Goal: Transaction & Acquisition: Subscribe to service/newsletter

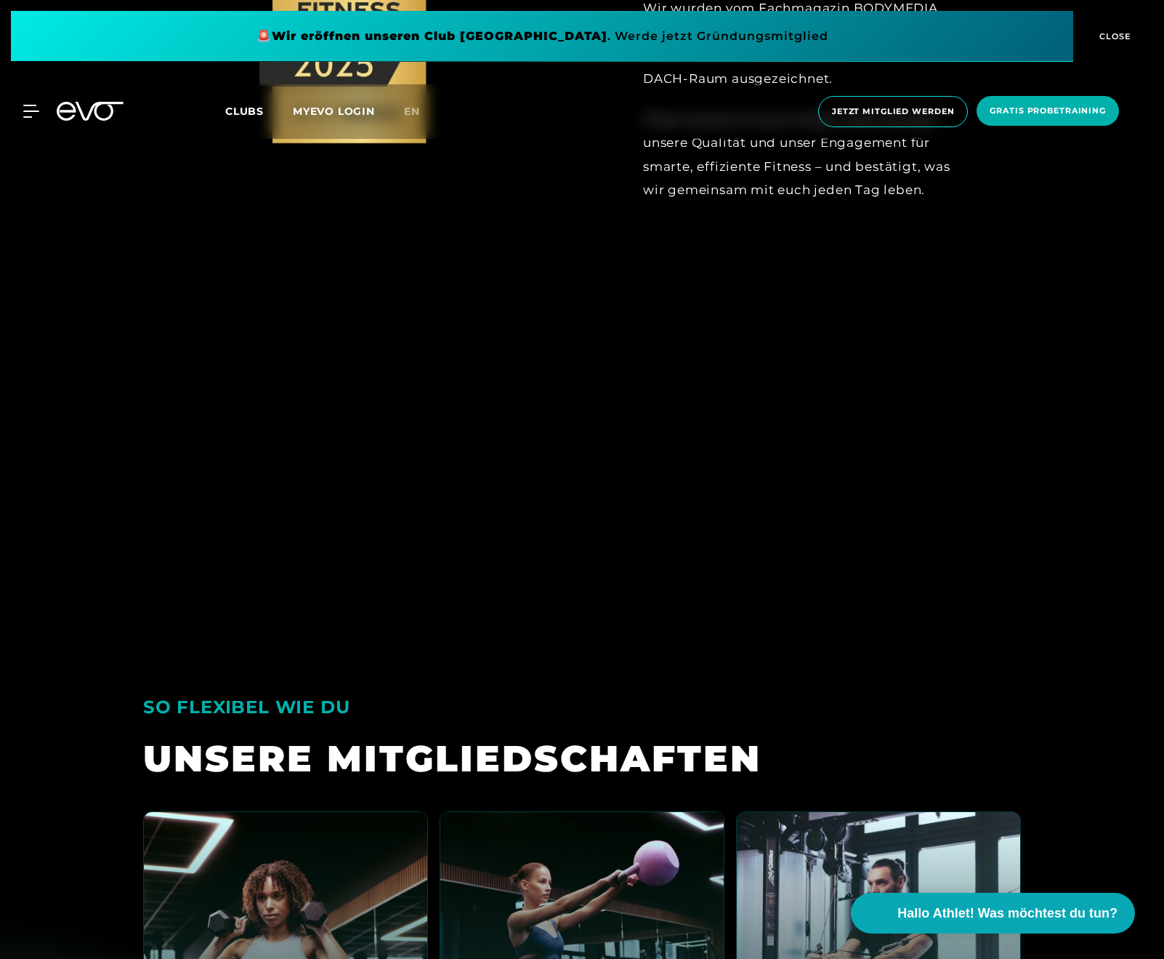
scroll to position [3396, 0]
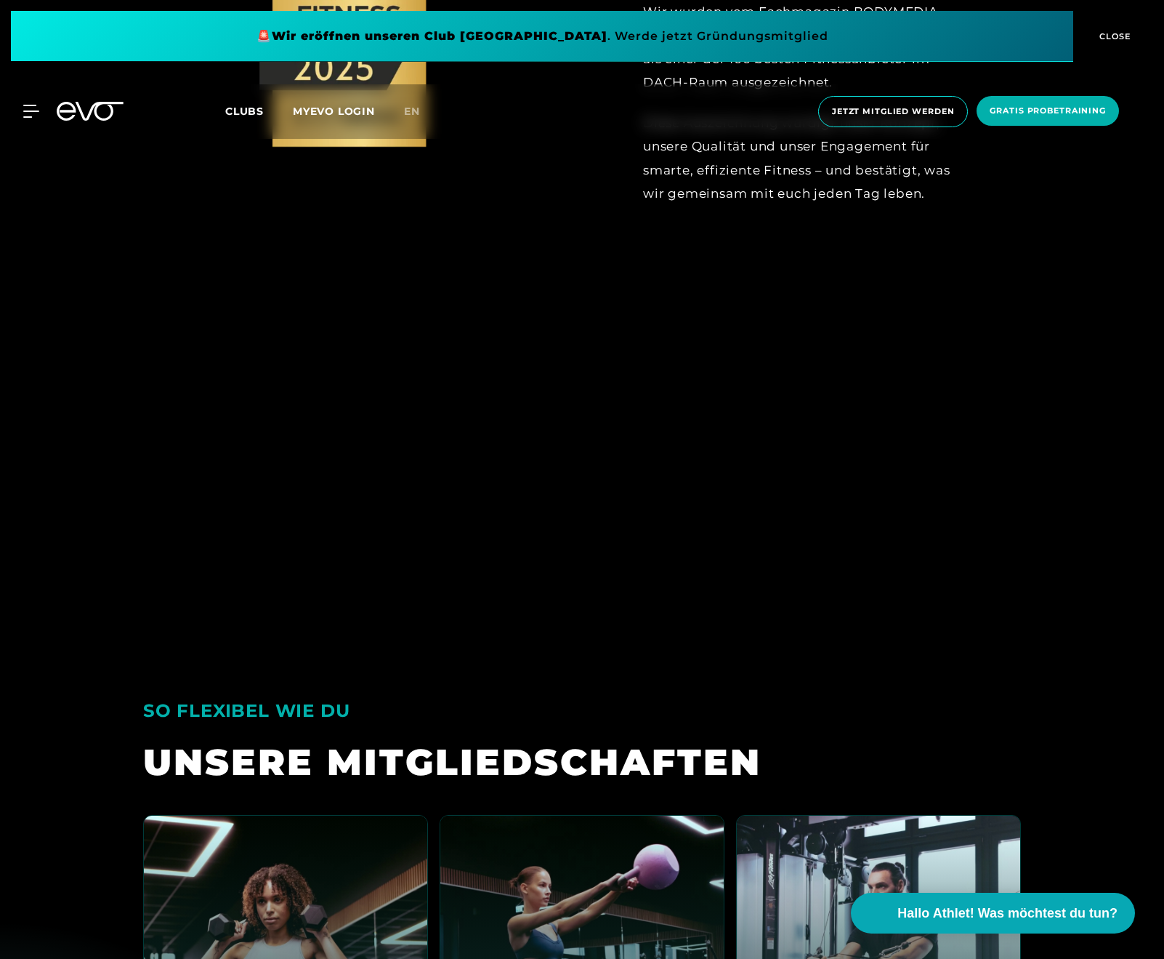
click at [1123, 36] on span "CLOSE" at bounding box center [1114, 36] width 36 height 13
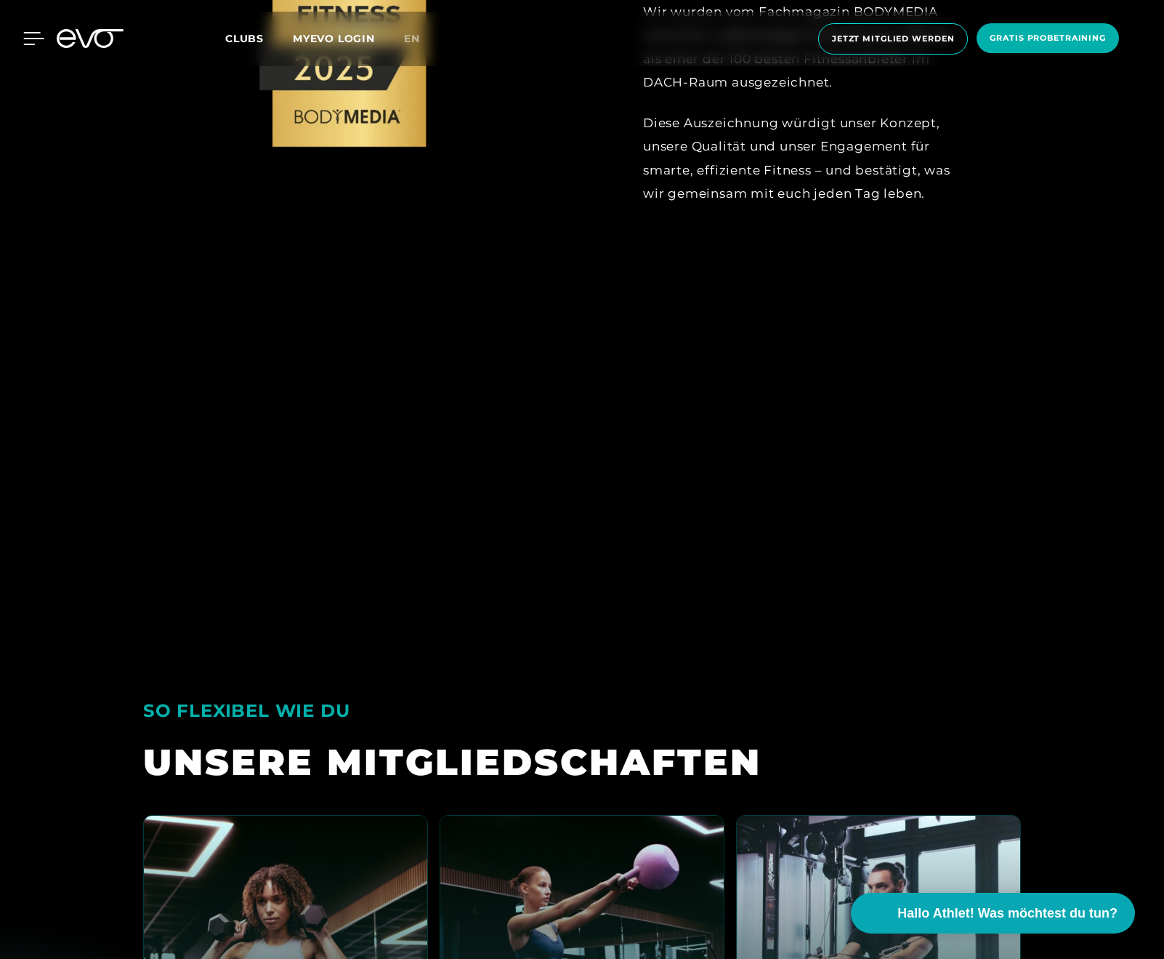
click at [28, 41] on icon at bounding box center [33, 38] width 21 height 13
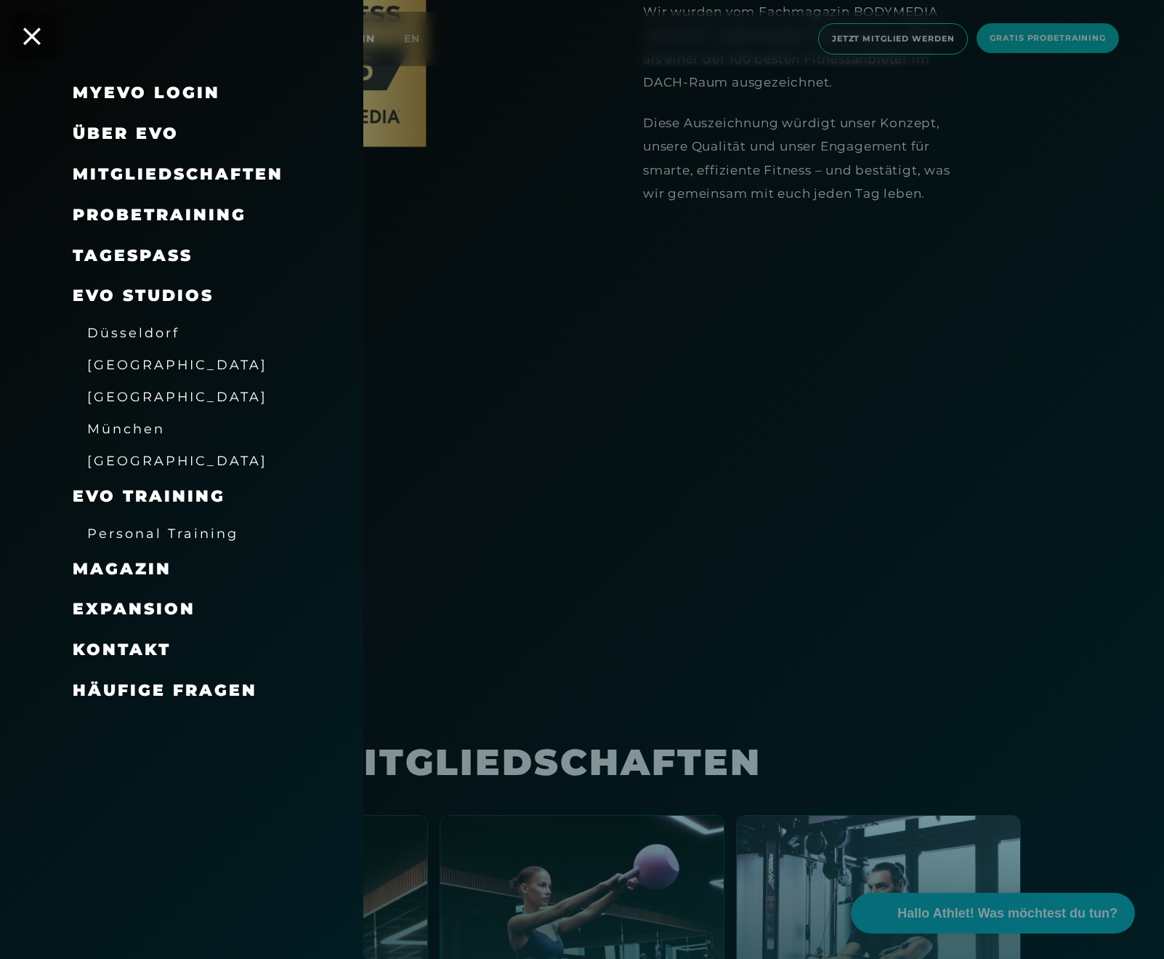
click at [123, 361] on span "[GEOGRAPHIC_DATA]" at bounding box center [177, 364] width 180 height 15
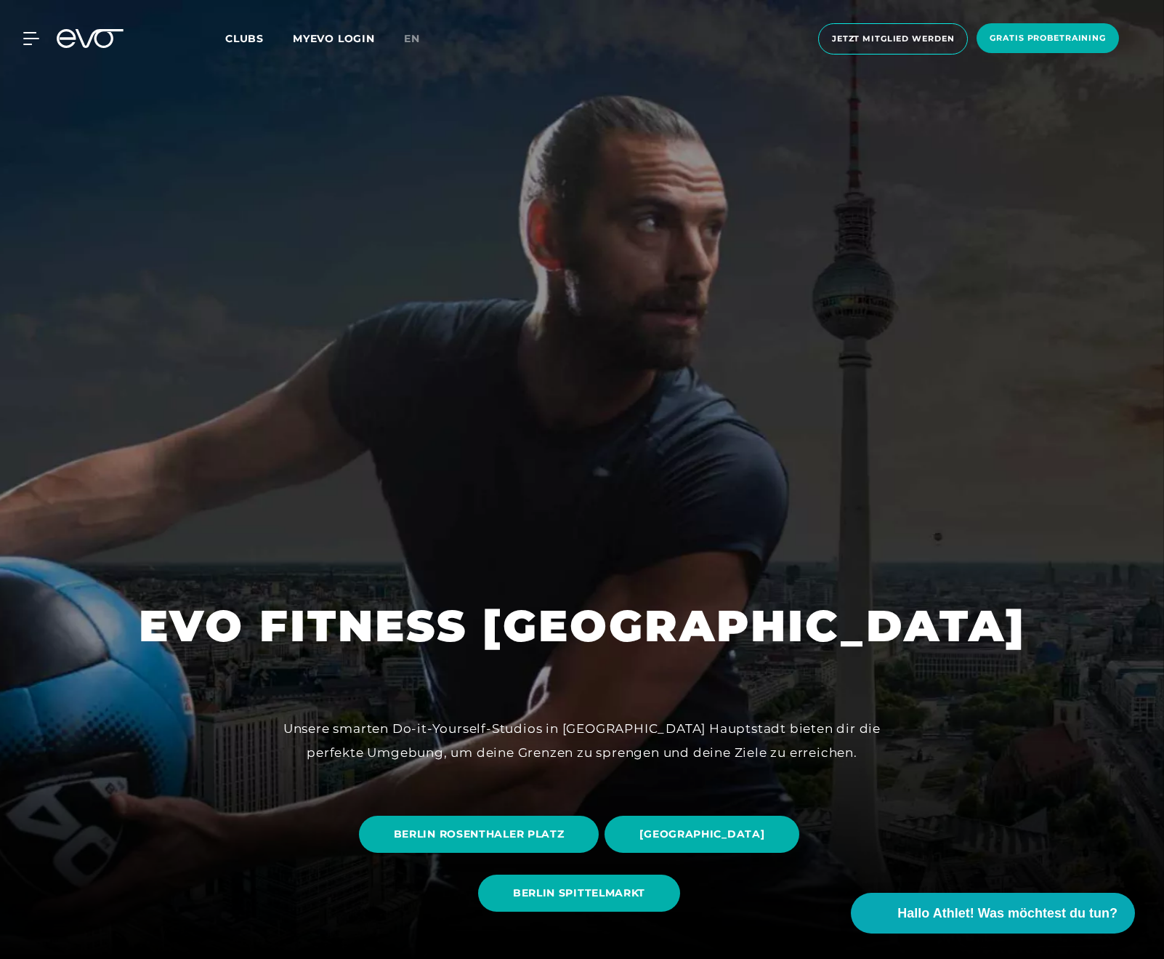
click at [744, 399] on div at bounding box center [582, 479] width 1164 height 959
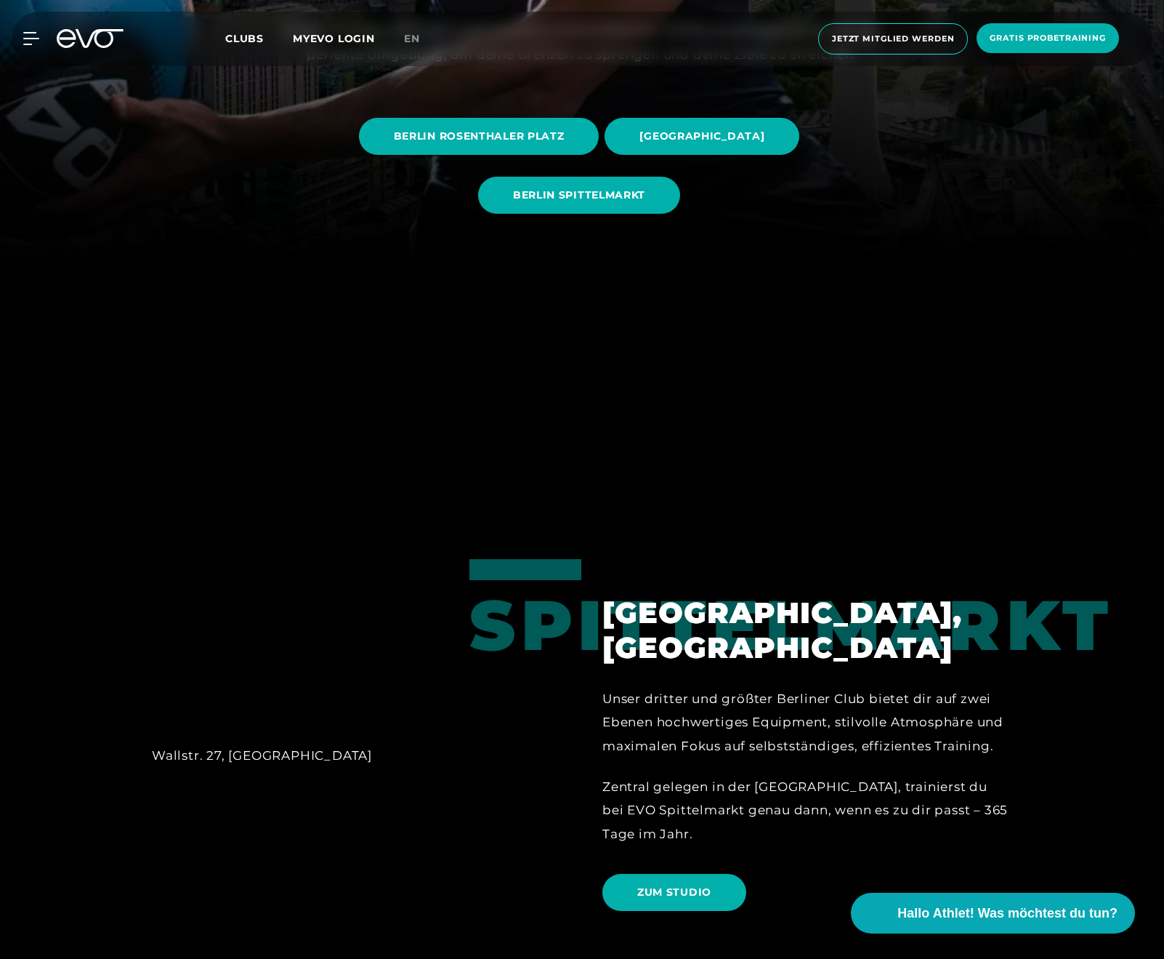
scroll to position [659, 0]
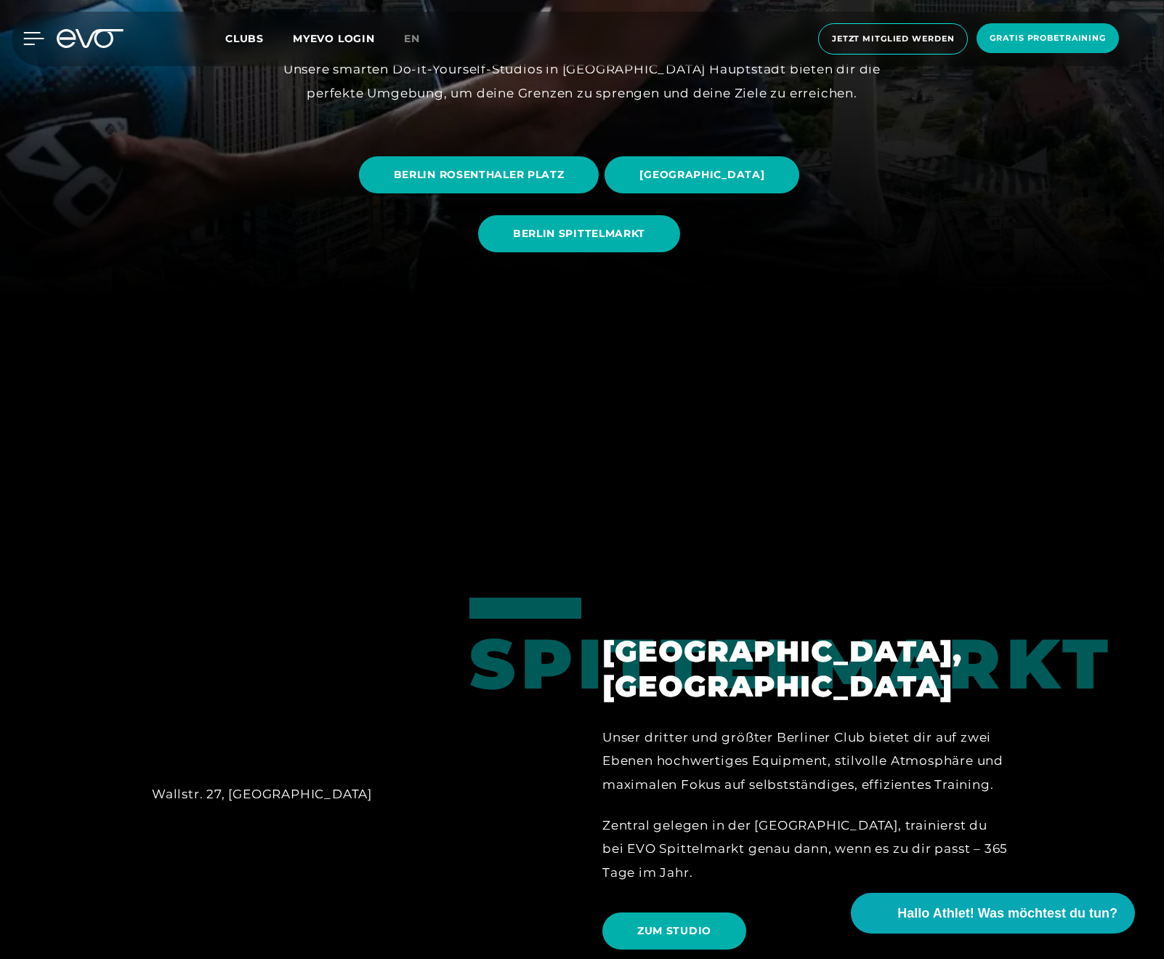
click at [41, 39] on icon at bounding box center [33, 38] width 21 height 13
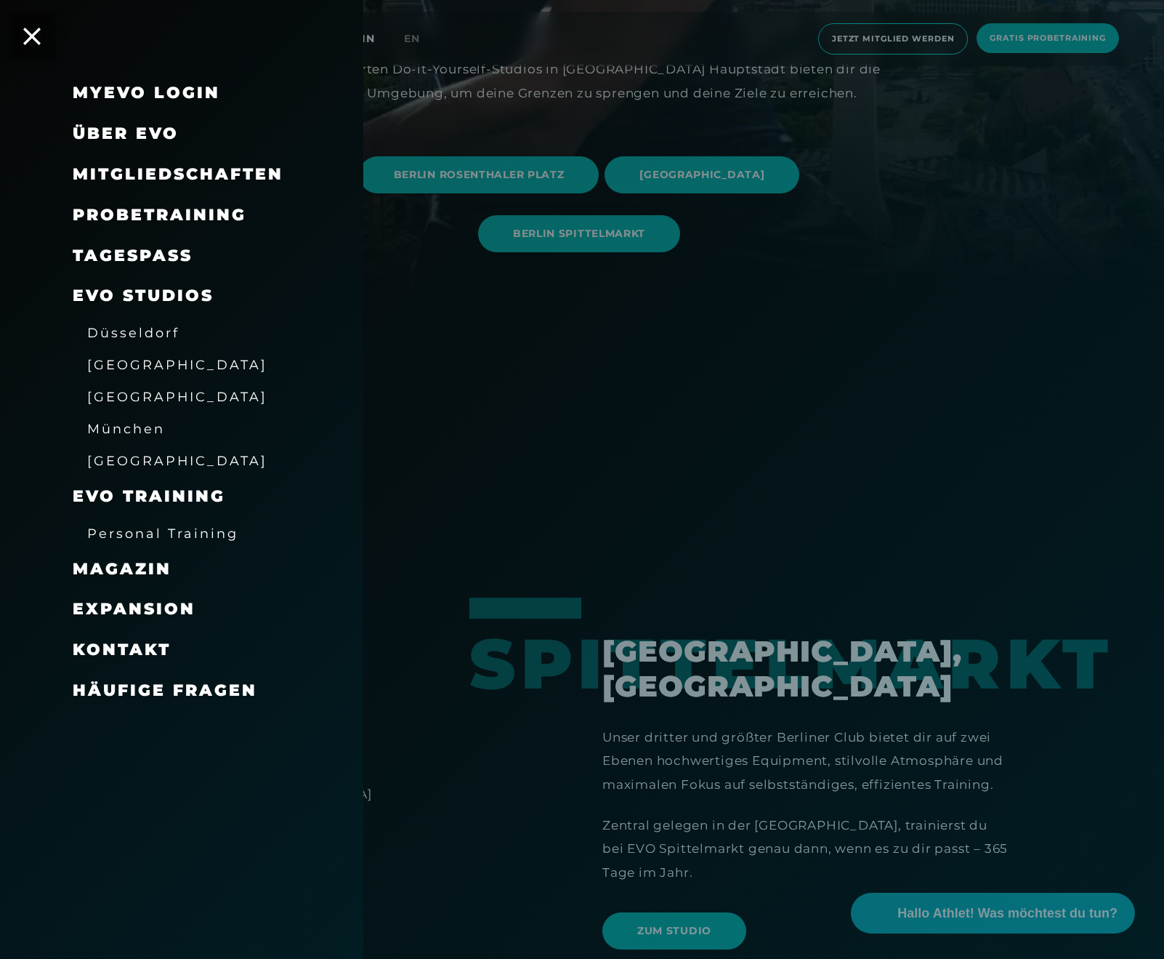
click at [170, 599] on span "Expansion" at bounding box center [134, 609] width 123 height 20
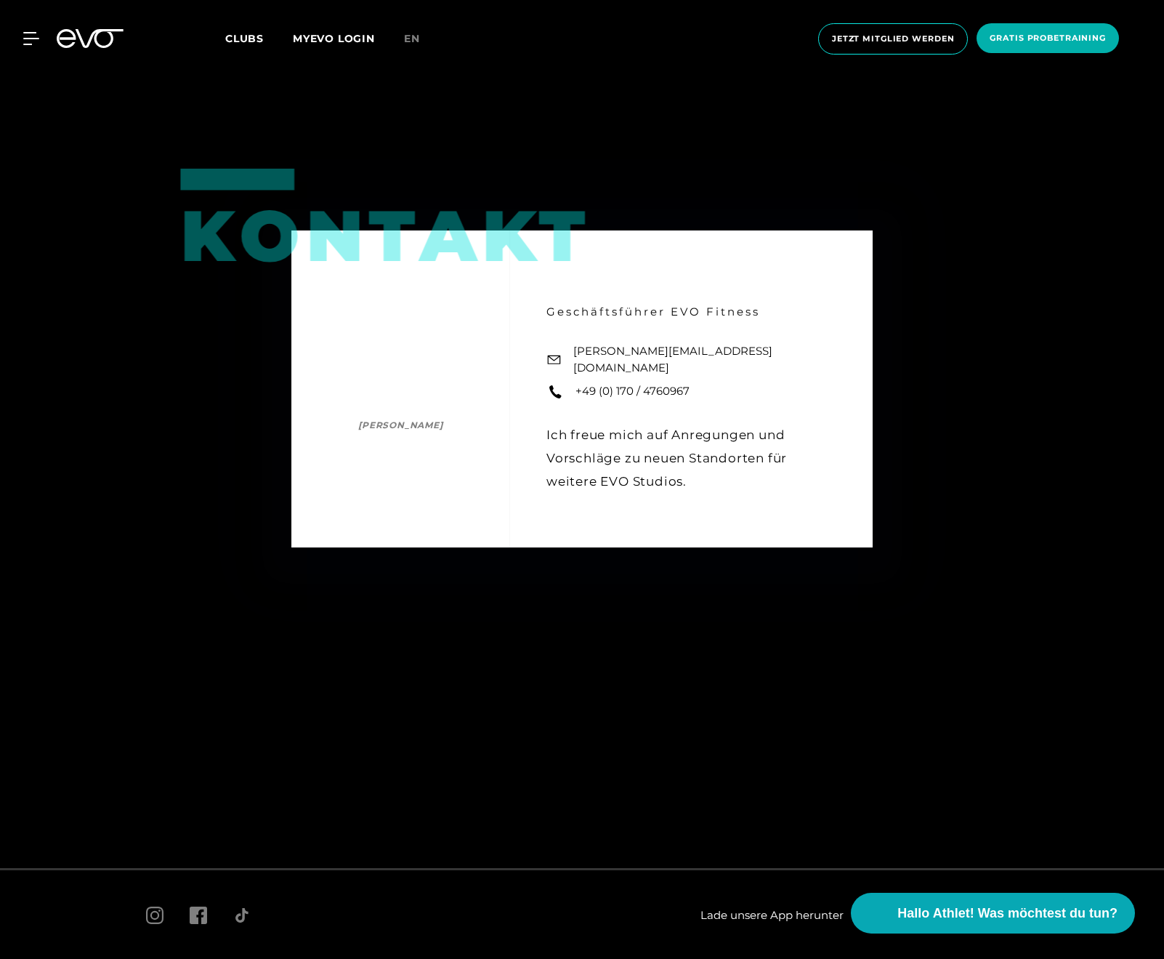
scroll to position [2544, 0]
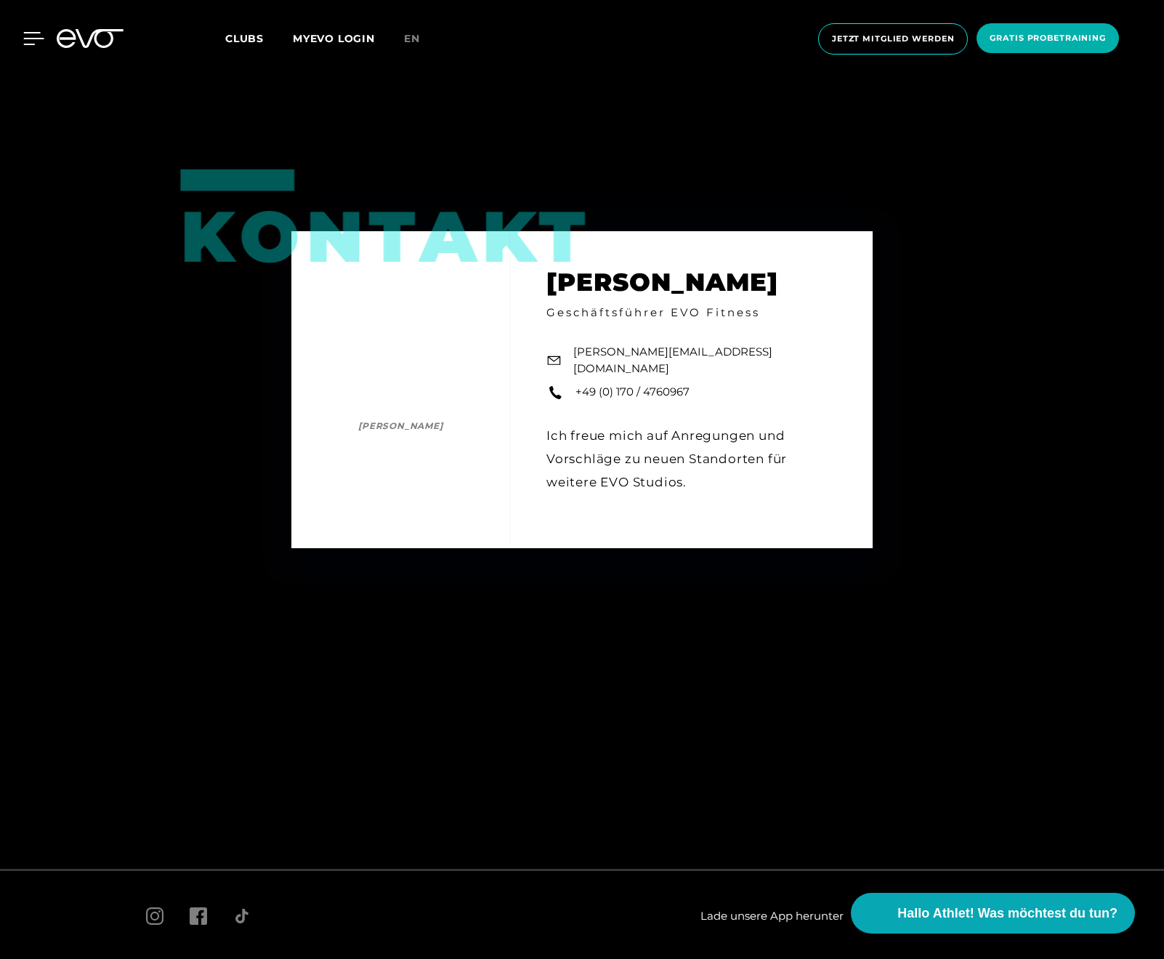
click at [27, 37] on icon at bounding box center [33, 38] width 21 height 13
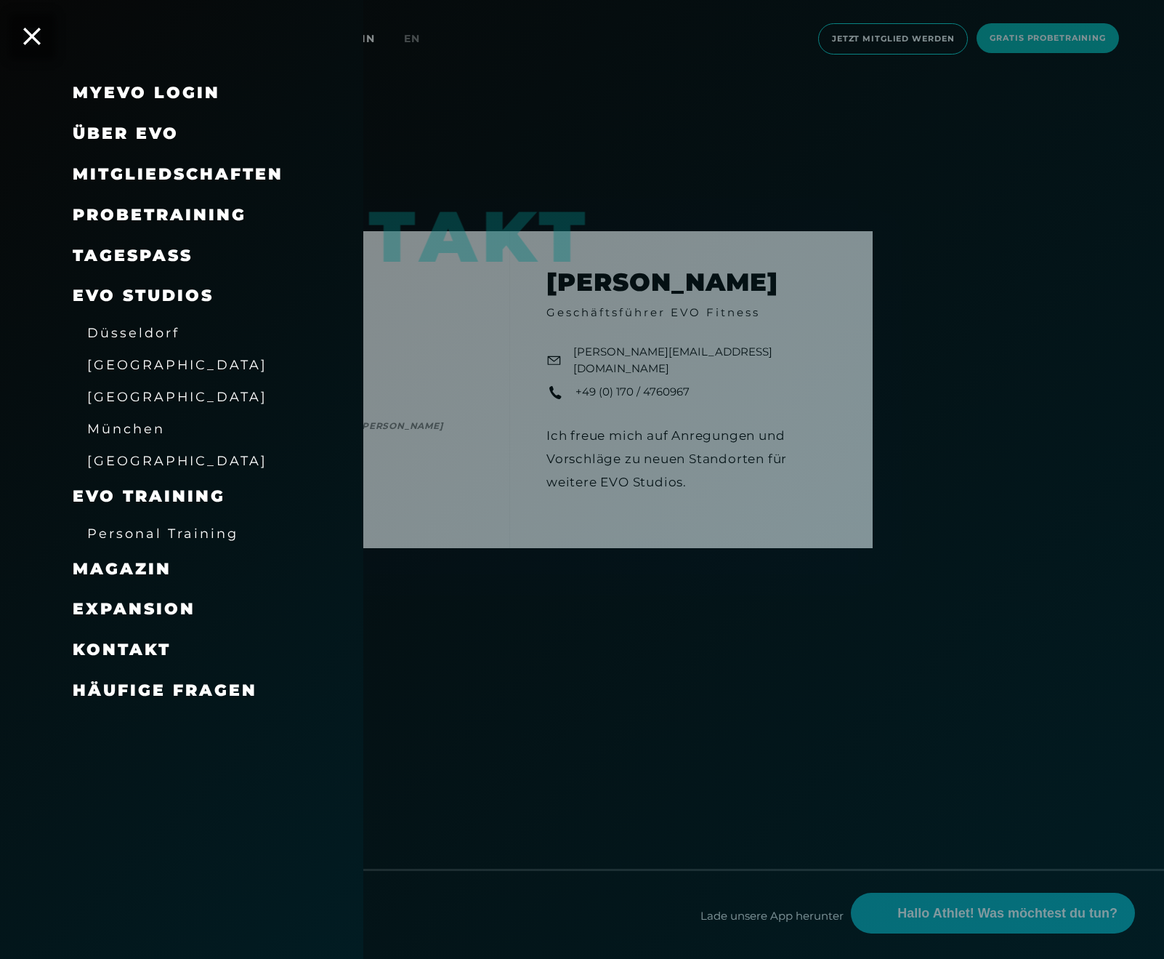
click at [155, 640] on span "Kontakt" at bounding box center [122, 650] width 98 height 20
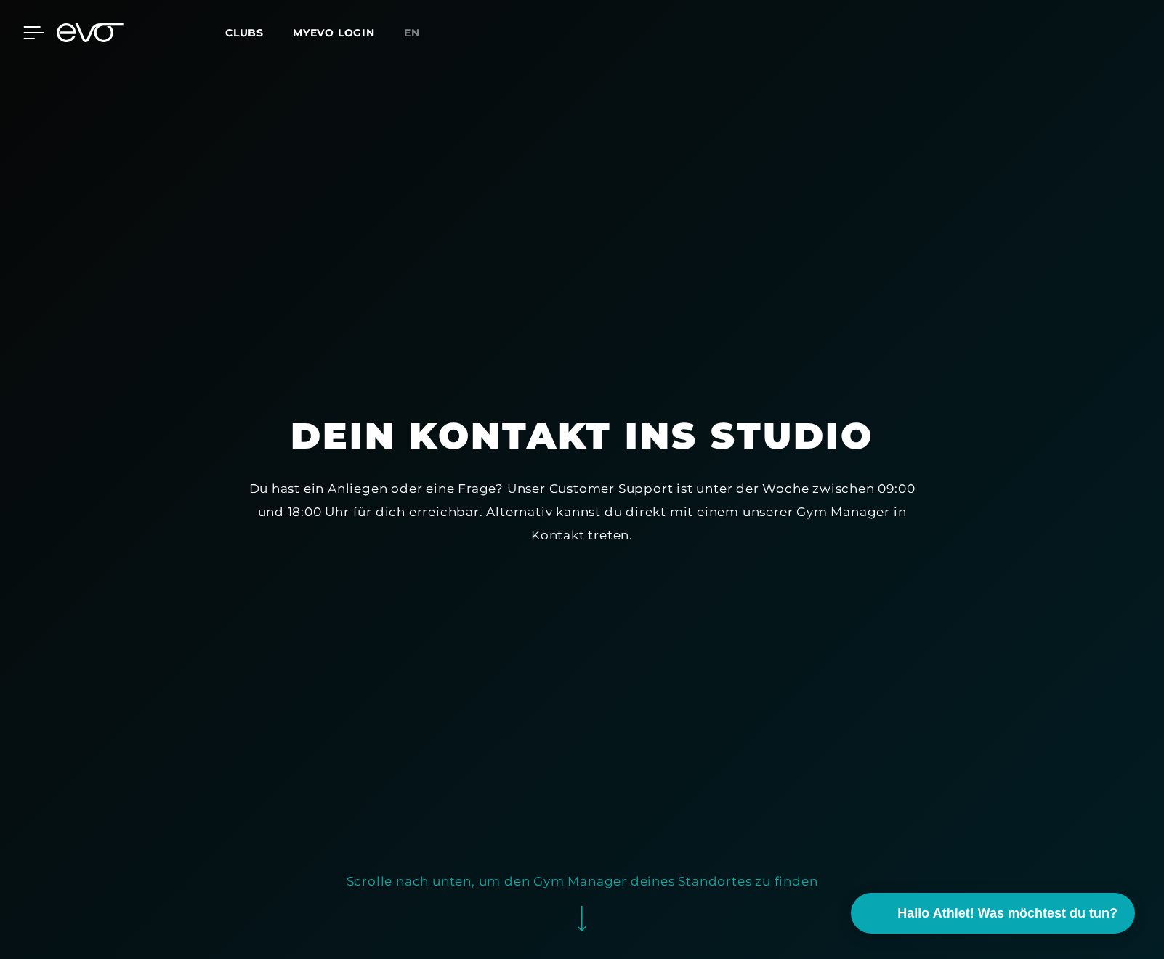
click at [24, 32] on icon at bounding box center [34, 33] width 20 height 12
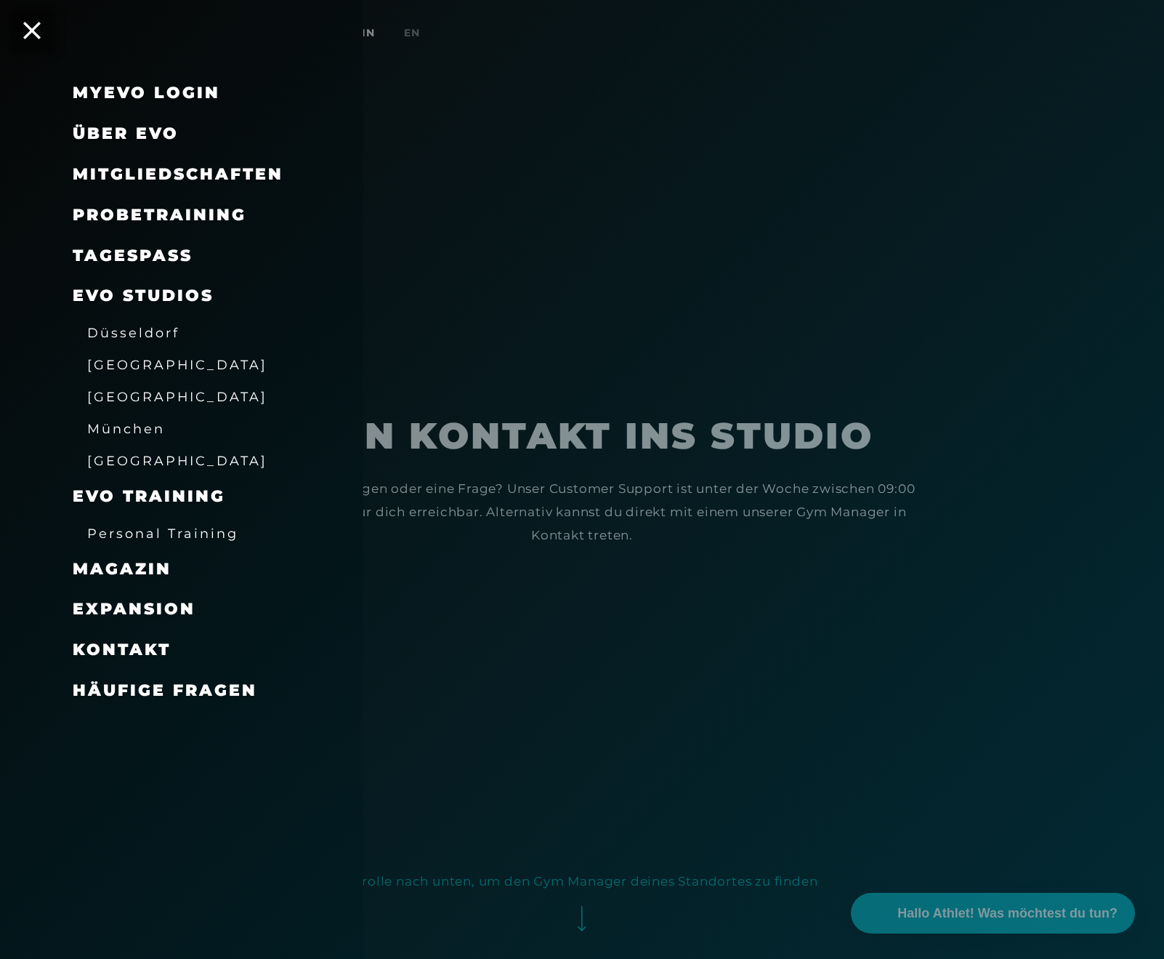
click at [142, 559] on span "Magazin" at bounding box center [122, 569] width 99 height 20
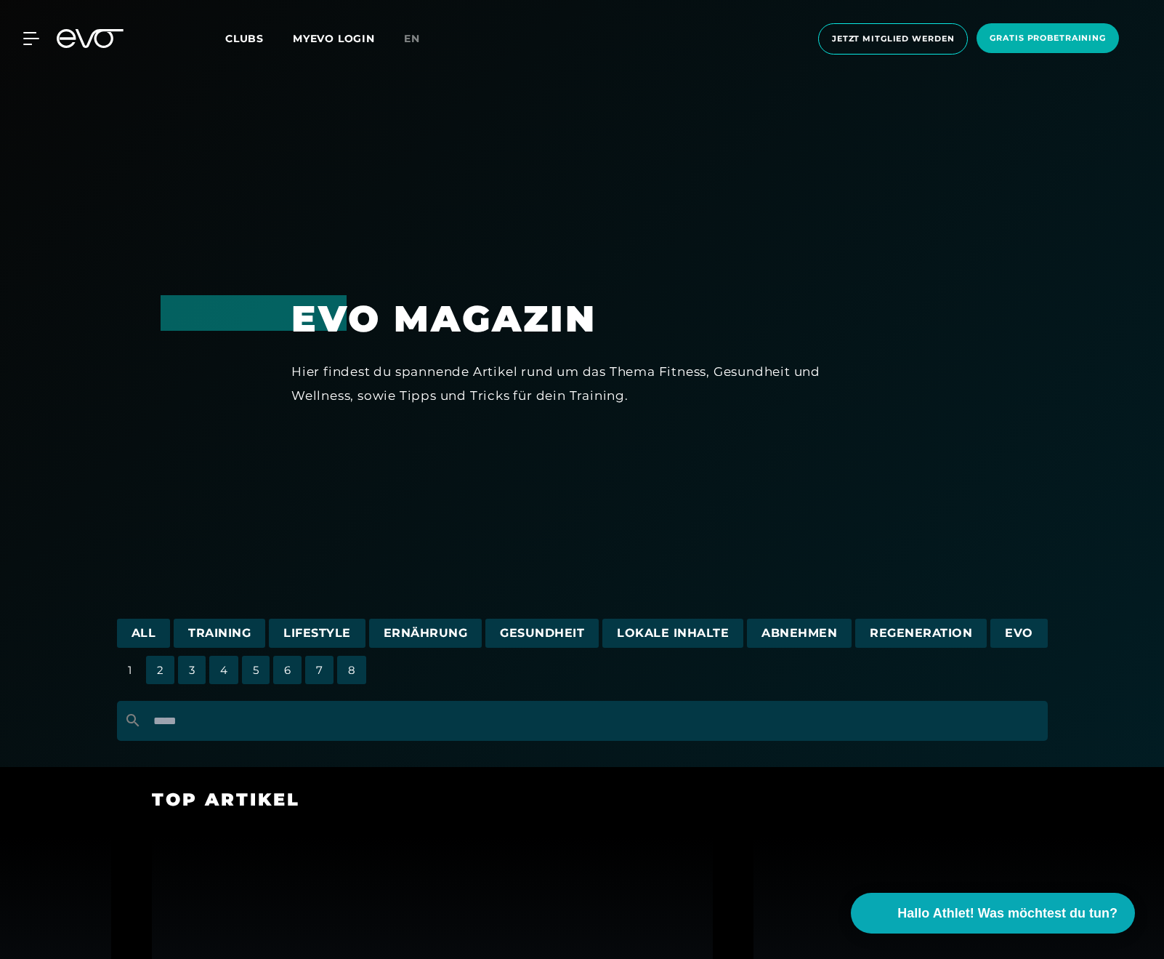
click at [243, 43] on span "Clubs" at bounding box center [244, 38] width 39 height 13
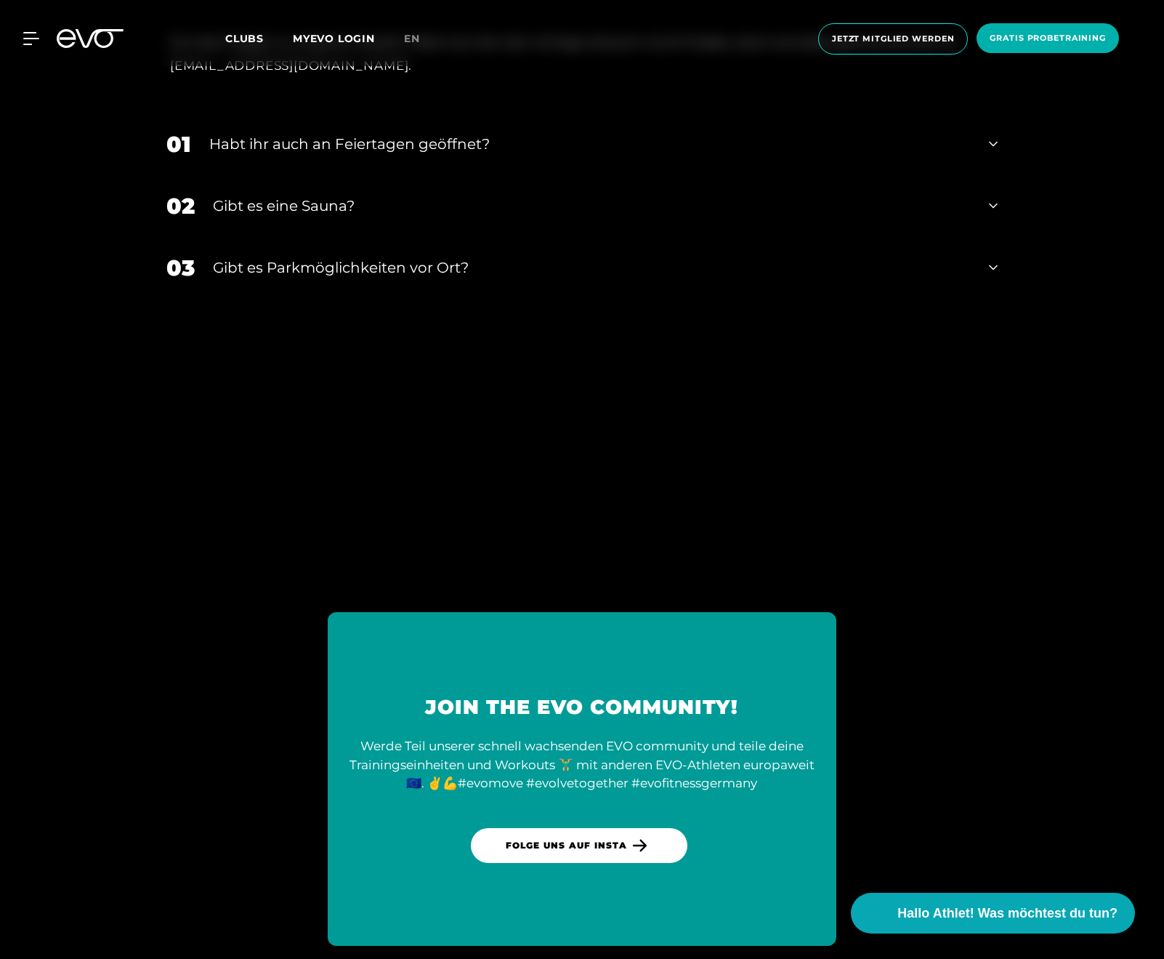
scroll to position [6464, 0]
click at [992, 258] on icon at bounding box center [993, 266] width 9 height 17
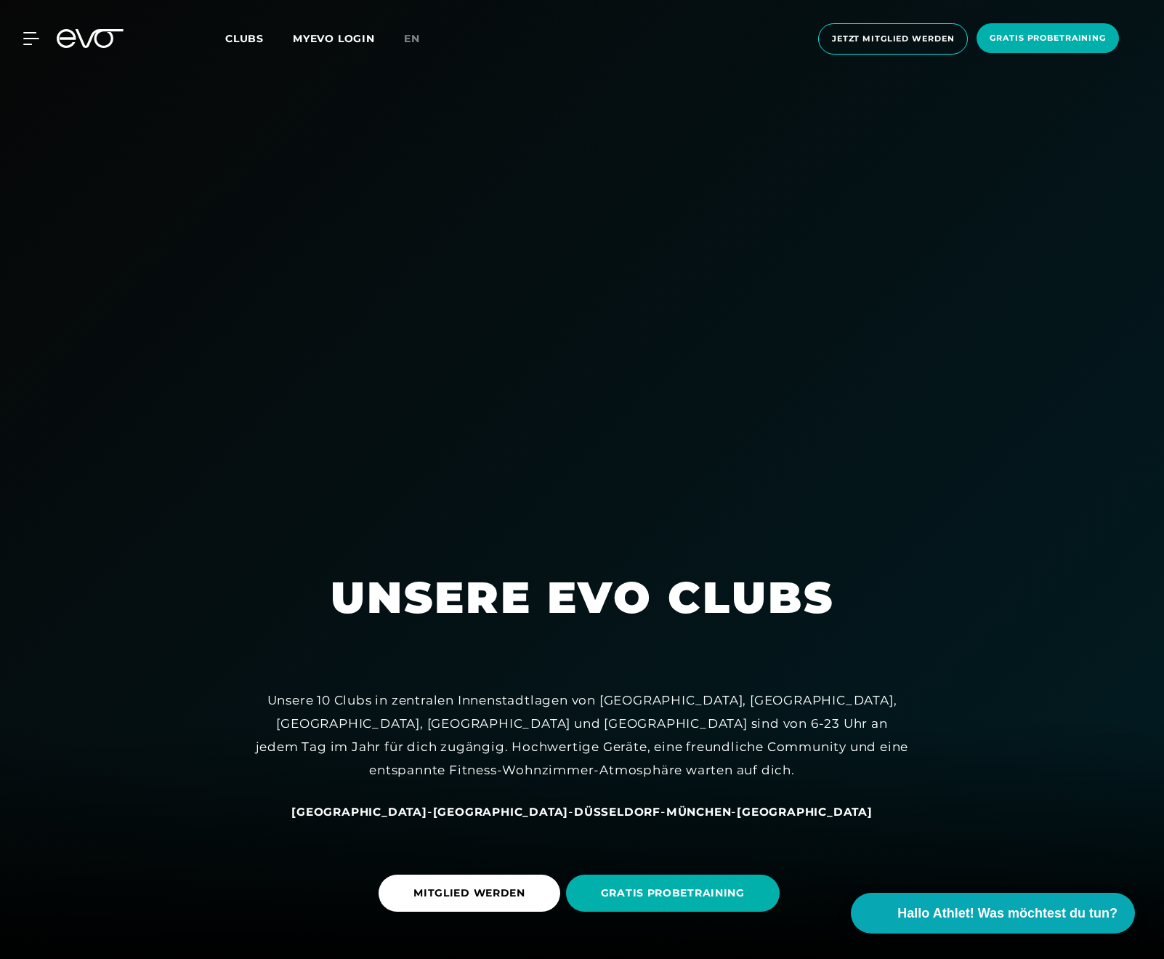
scroll to position [0, 0]
click at [28, 42] on icon at bounding box center [33, 38] width 21 height 13
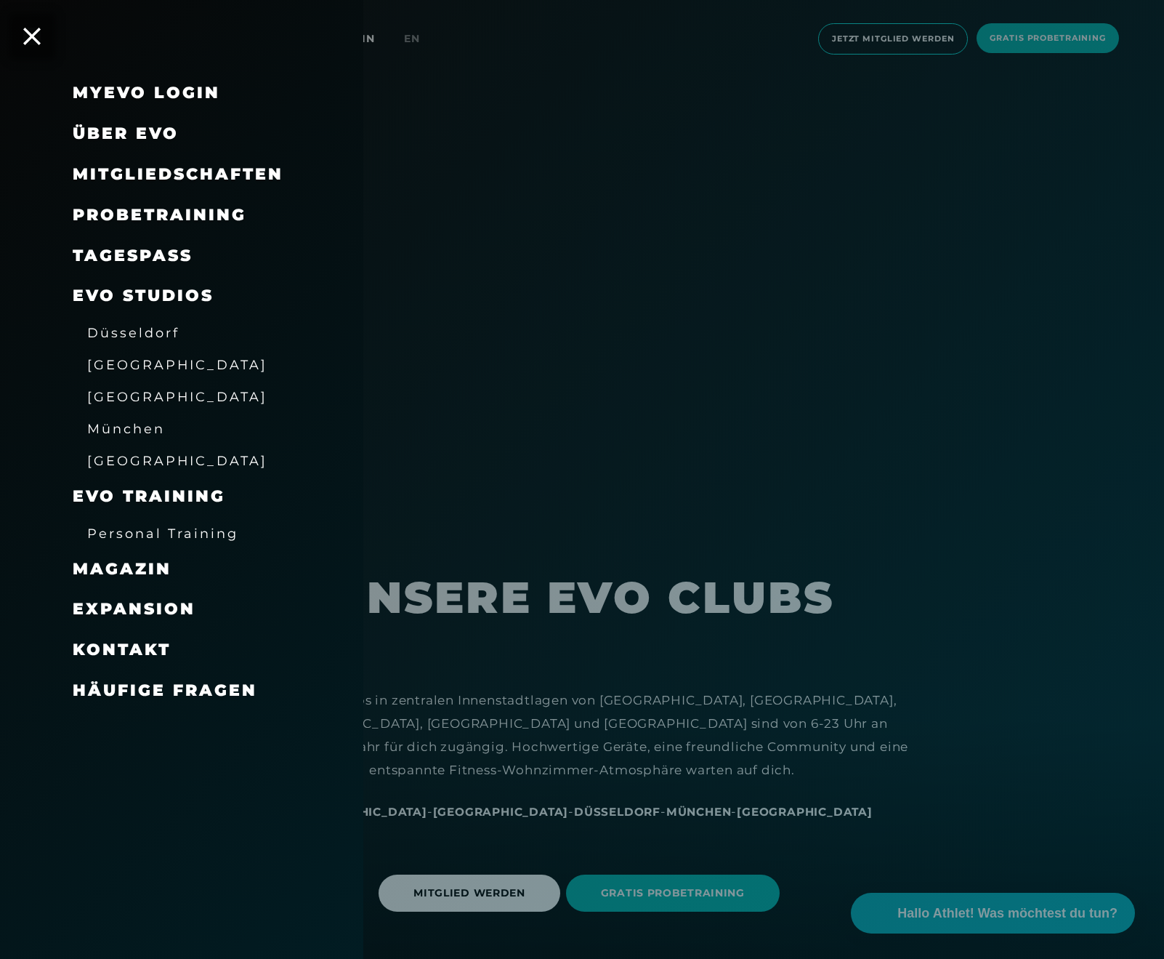
click at [140, 135] on span "Über EVO" at bounding box center [126, 134] width 106 height 20
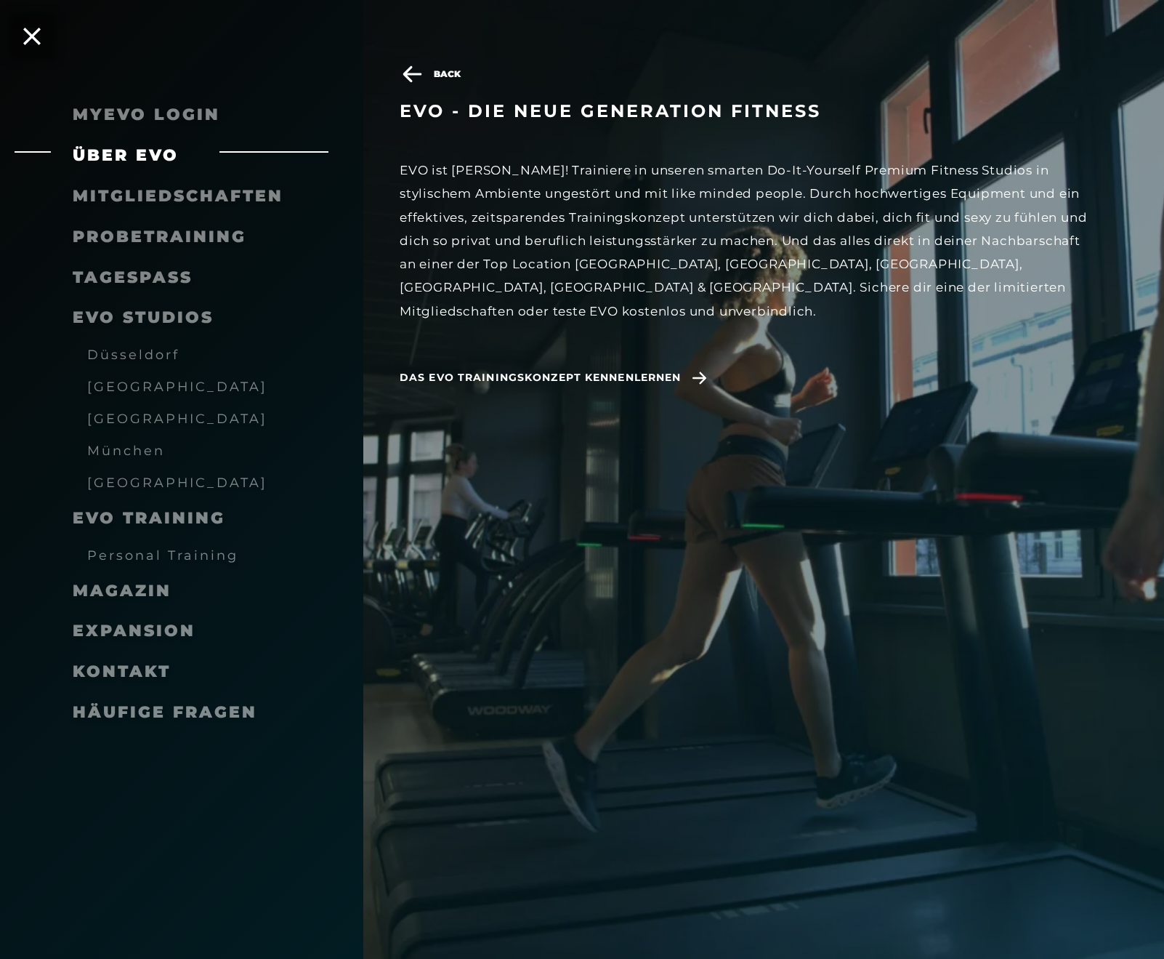
scroll to position [172, 0]
click at [655, 370] on span "Das EVO Trainingskonzept kennenlernen" at bounding box center [540, 377] width 281 height 15
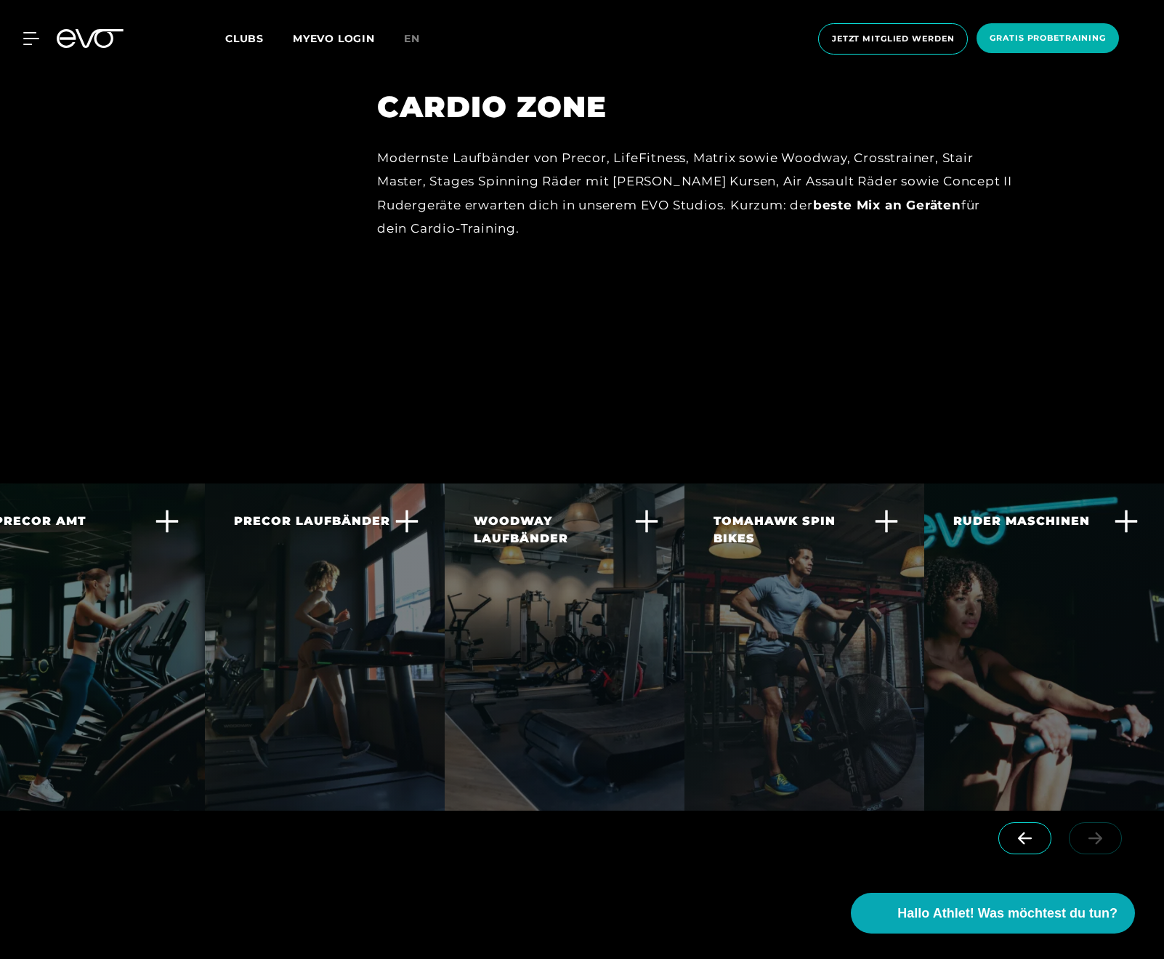
scroll to position [0, 36]
click at [1074, 685] on div at bounding box center [1045, 646] width 240 height 327
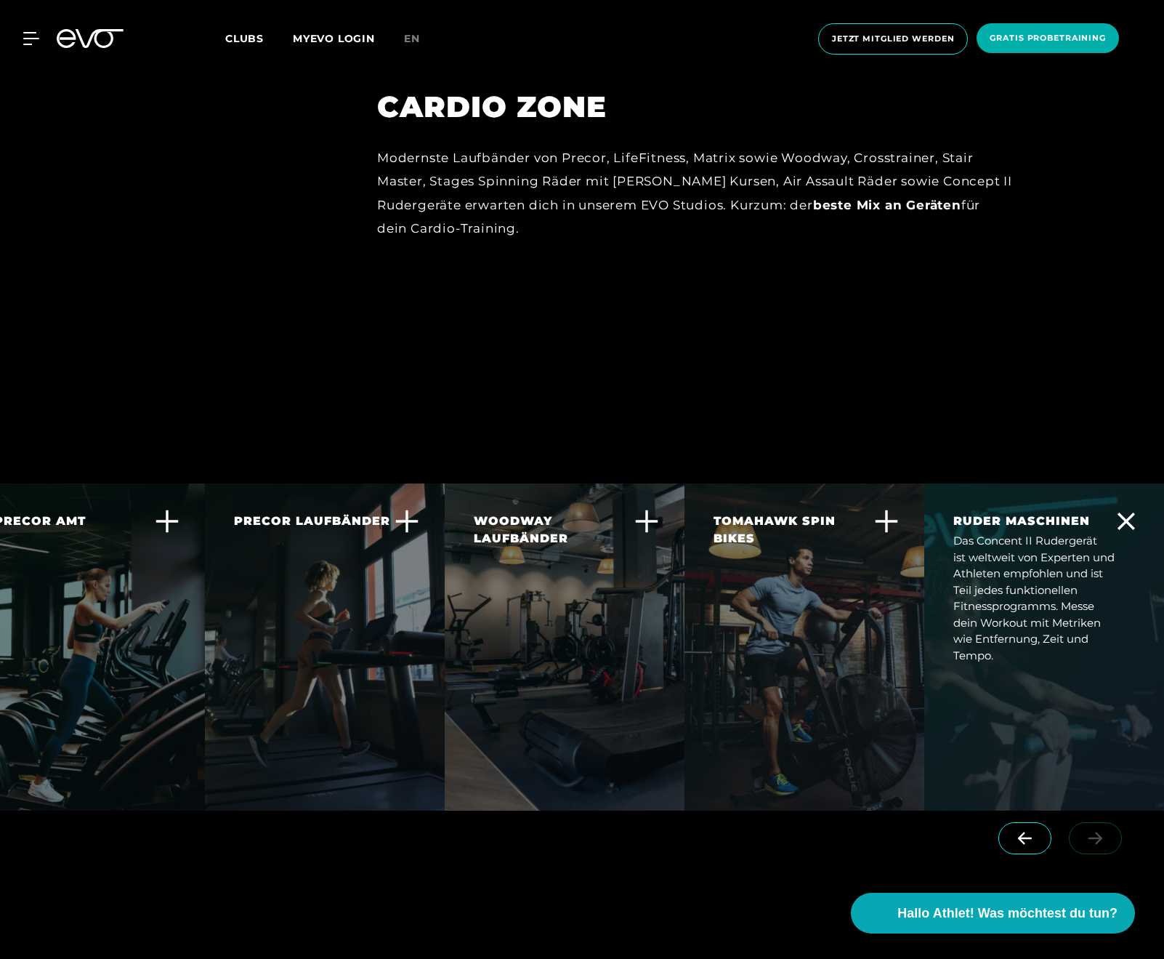
click at [1055, 558] on div "Das Concent II Rudergerät ist weltweit von Experten und Athleten empfohlen und …" at bounding box center [1036, 598] width 164 height 131
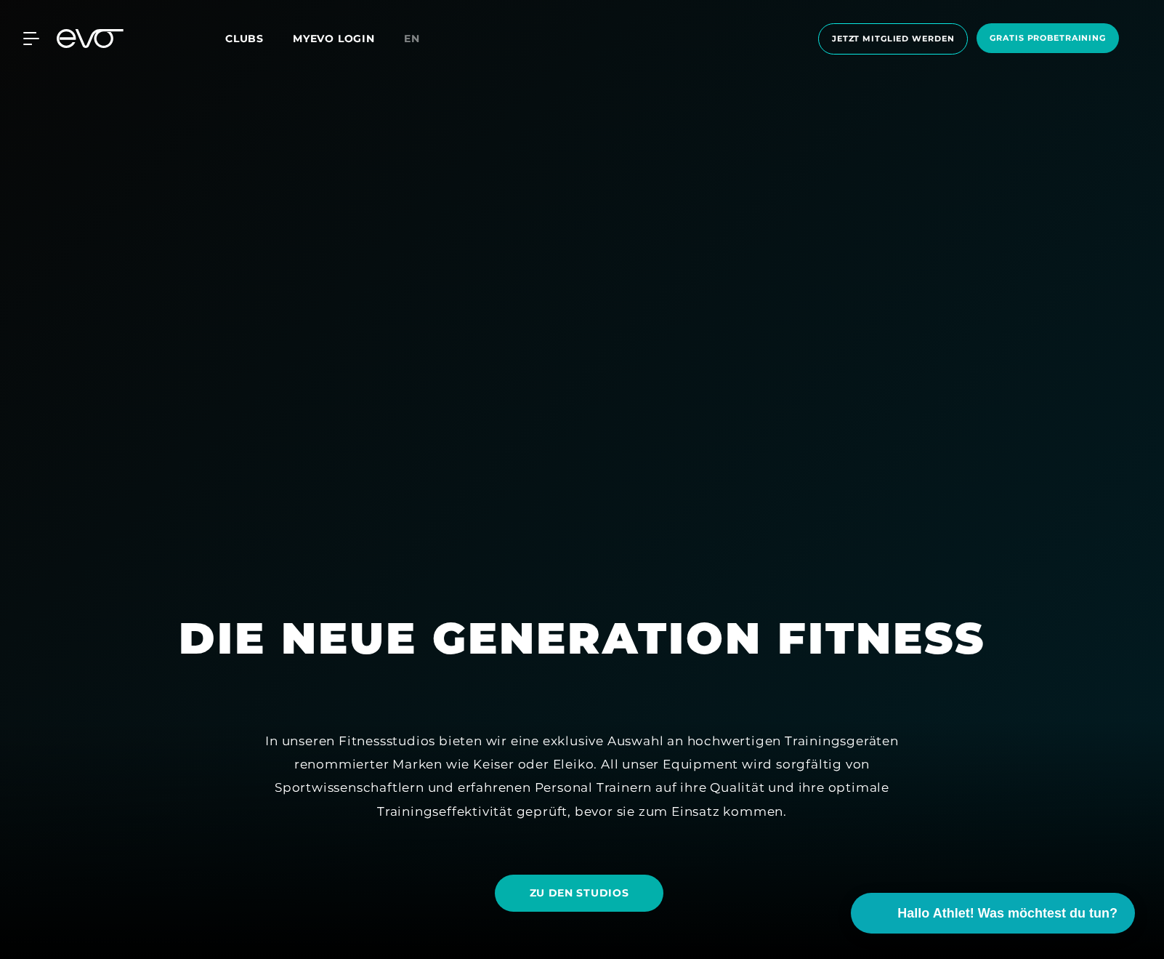
scroll to position [0, 0]
click at [28, 39] on icon at bounding box center [33, 38] width 21 height 13
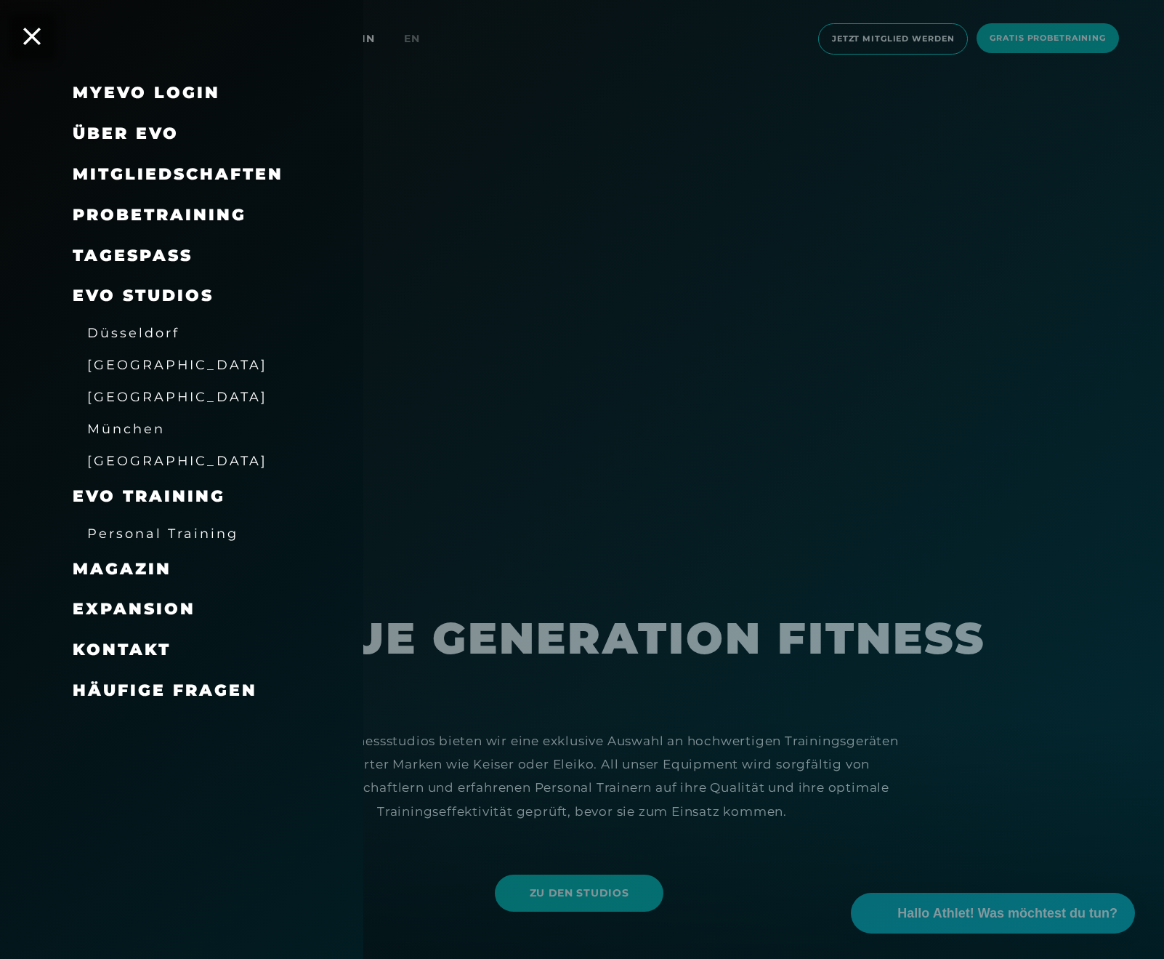
click at [209, 172] on span "Mitgliedschaften" at bounding box center [178, 174] width 211 height 20
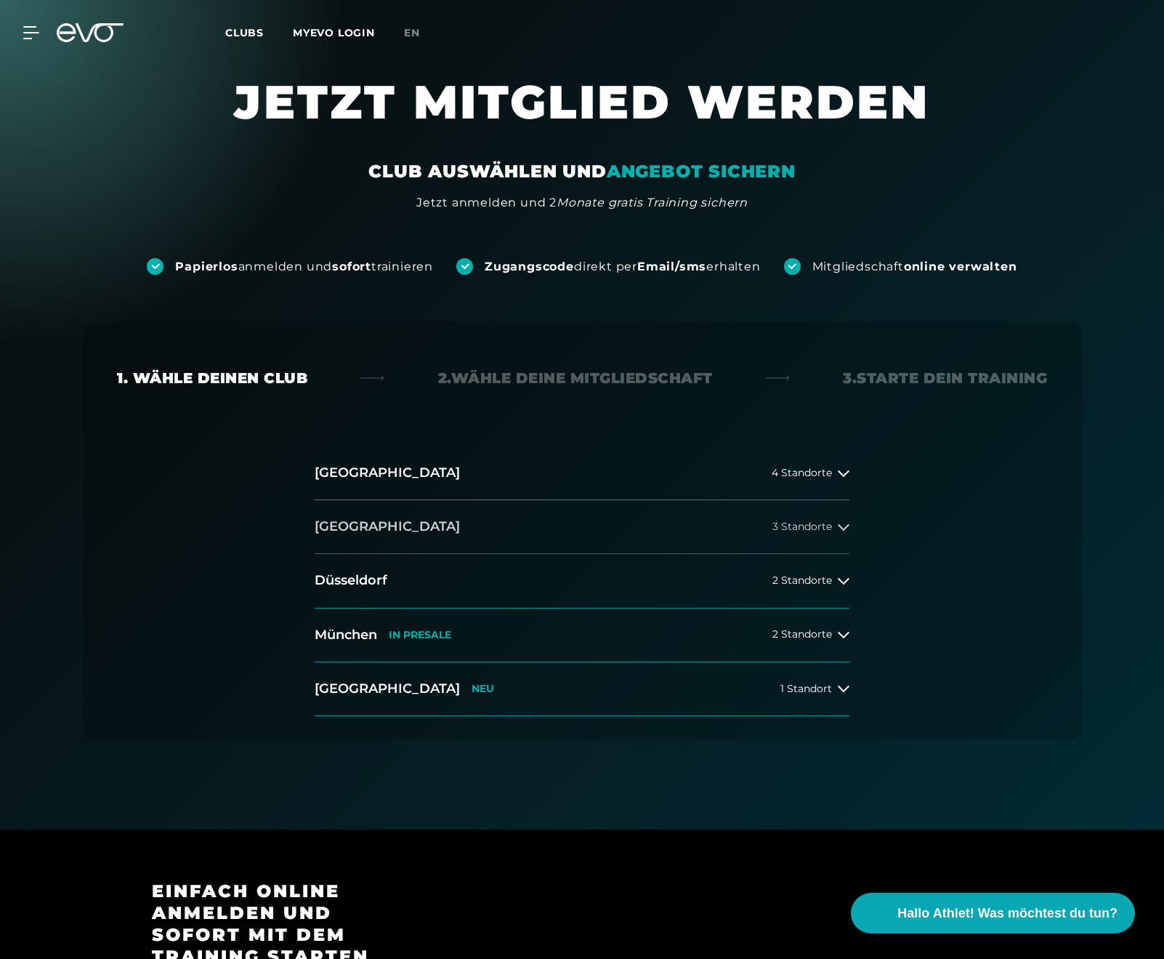
click at [833, 525] on div "3 Standorte" at bounding box center [811, 527] width 77 height 12
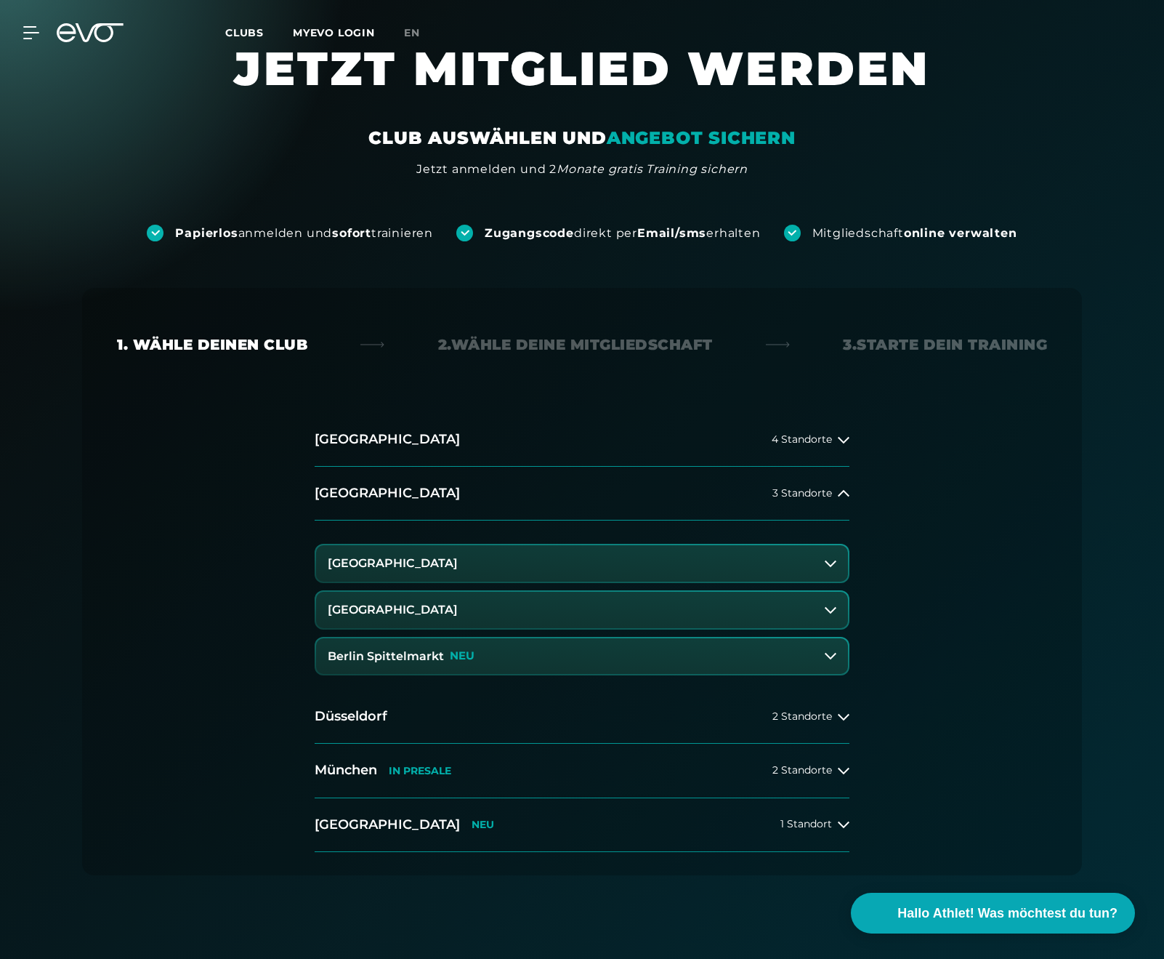
scroll to position [44, 0]
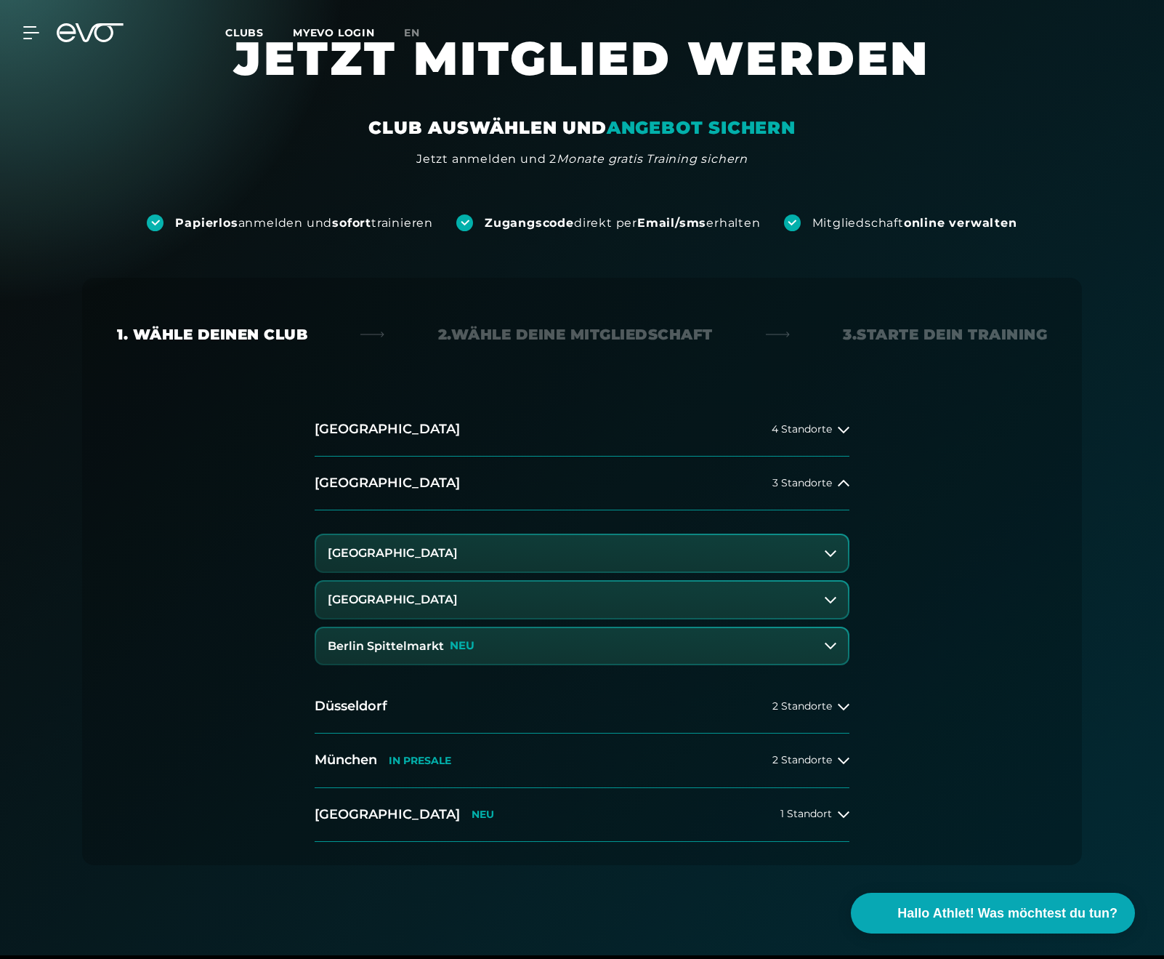
click at [414, 641] on h3 "Berlin Spittelmarkt" at bounding box center [386, 646] width 116 height 13
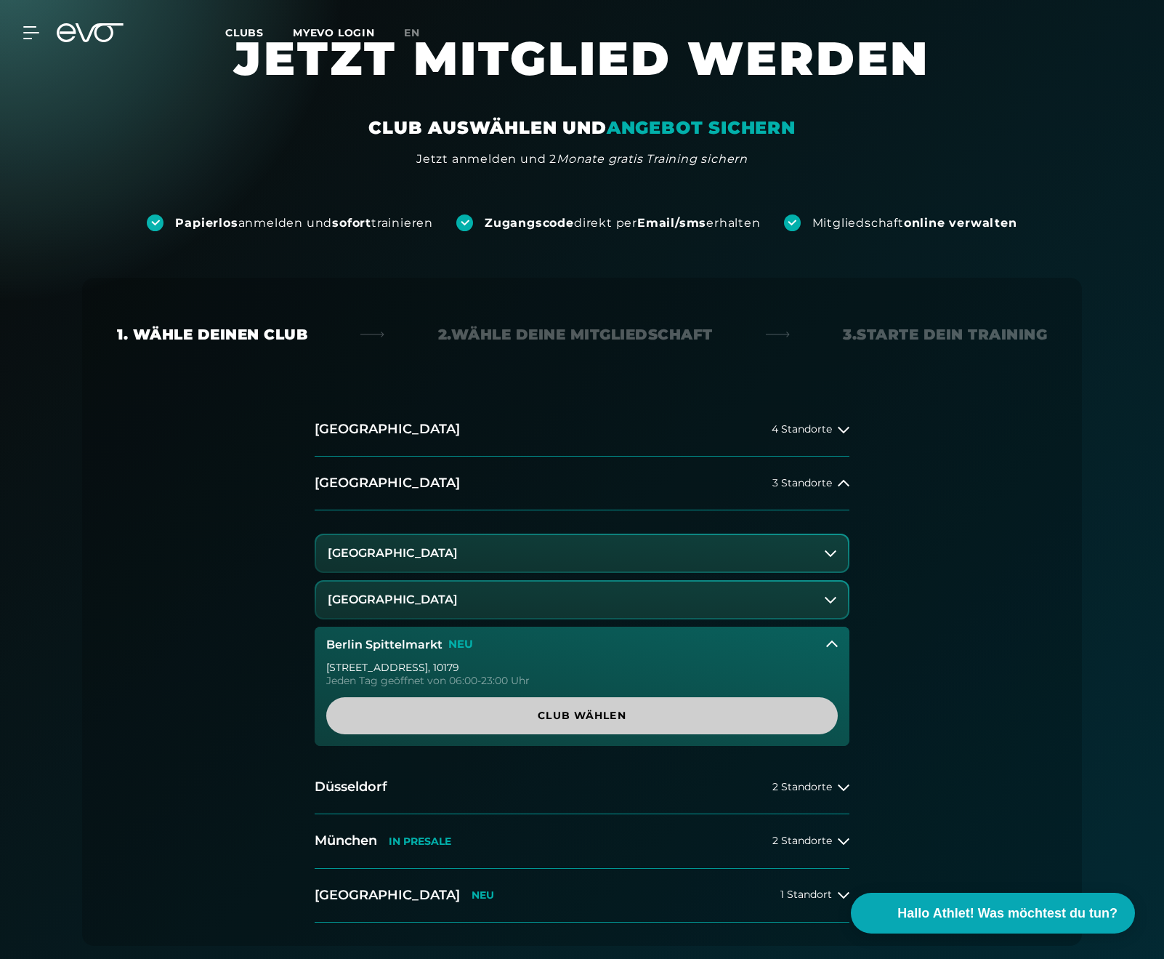
click at [534, 711] on span "Club wählen" at bounding box center [582, 715] width 442 height 15
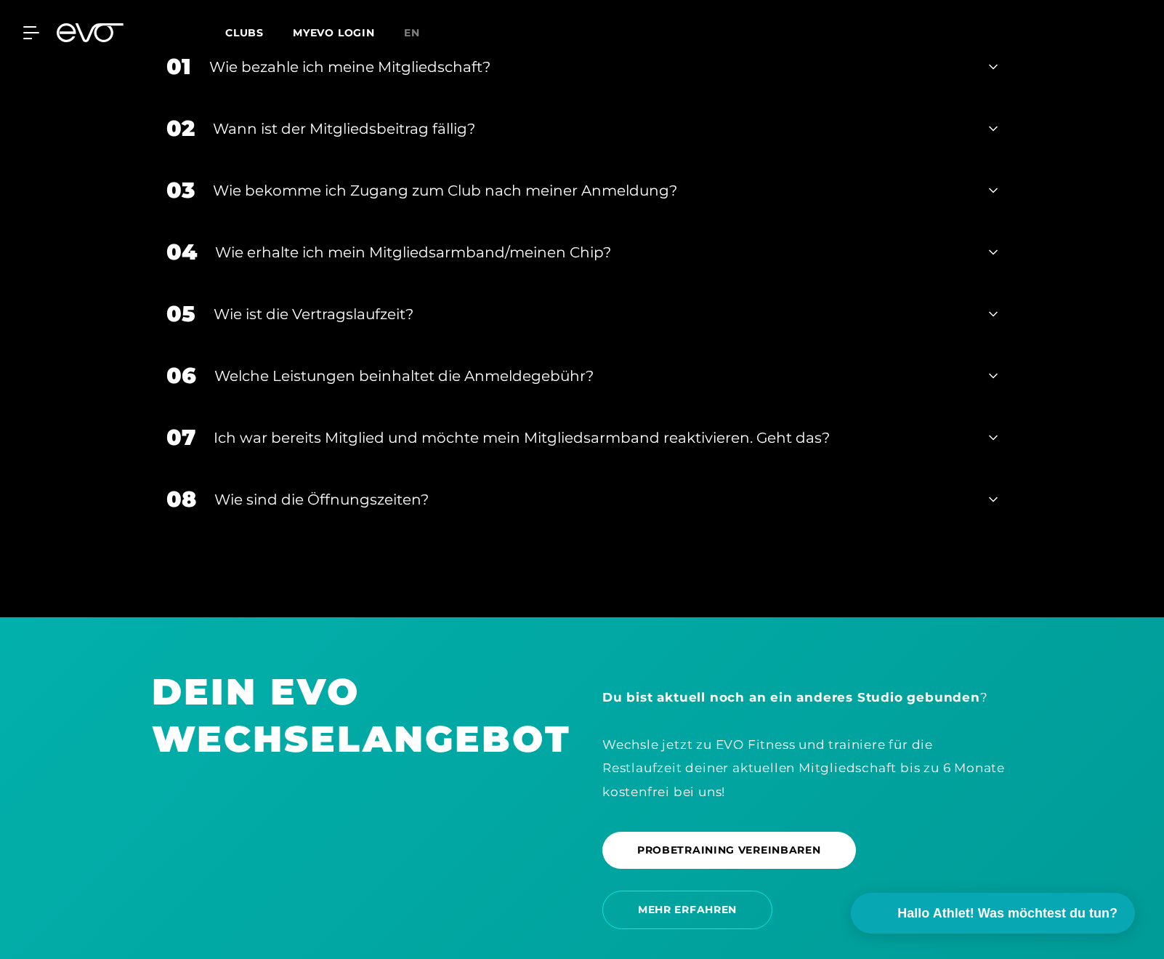
scroll to position [3112, 0]
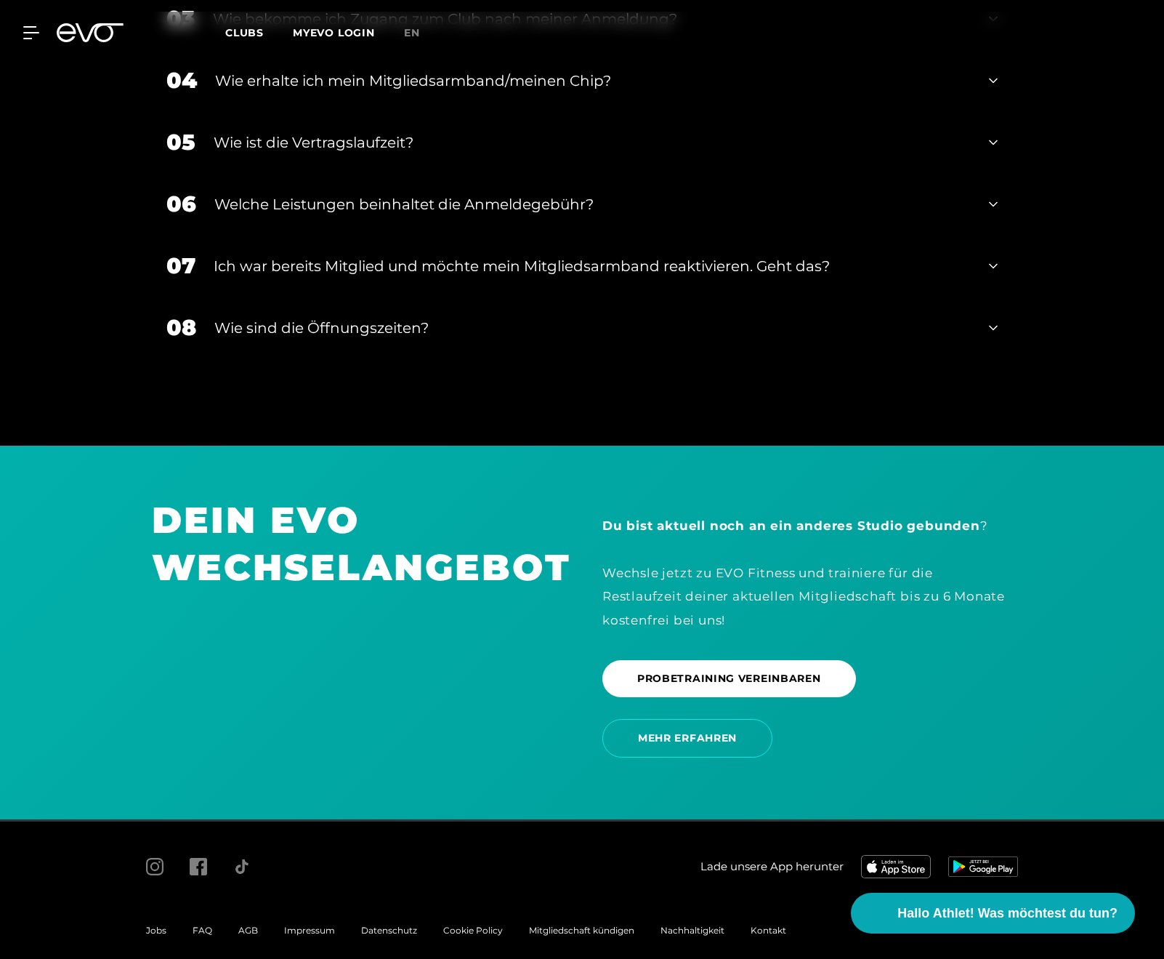
click at [403, 925] on span "Datenschutz" at bounding box center [389, 930] width 56 height 11
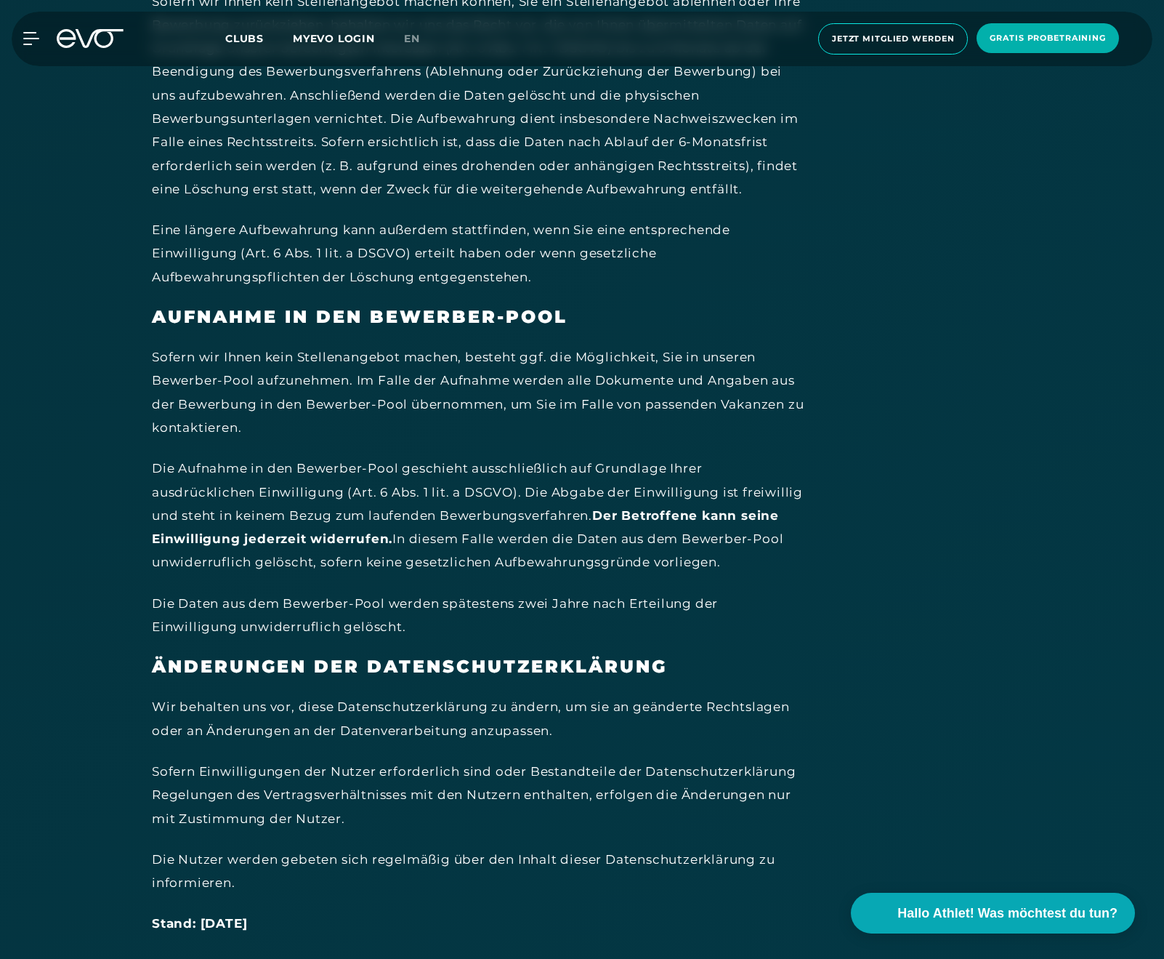
scroll to position [33532, 0]
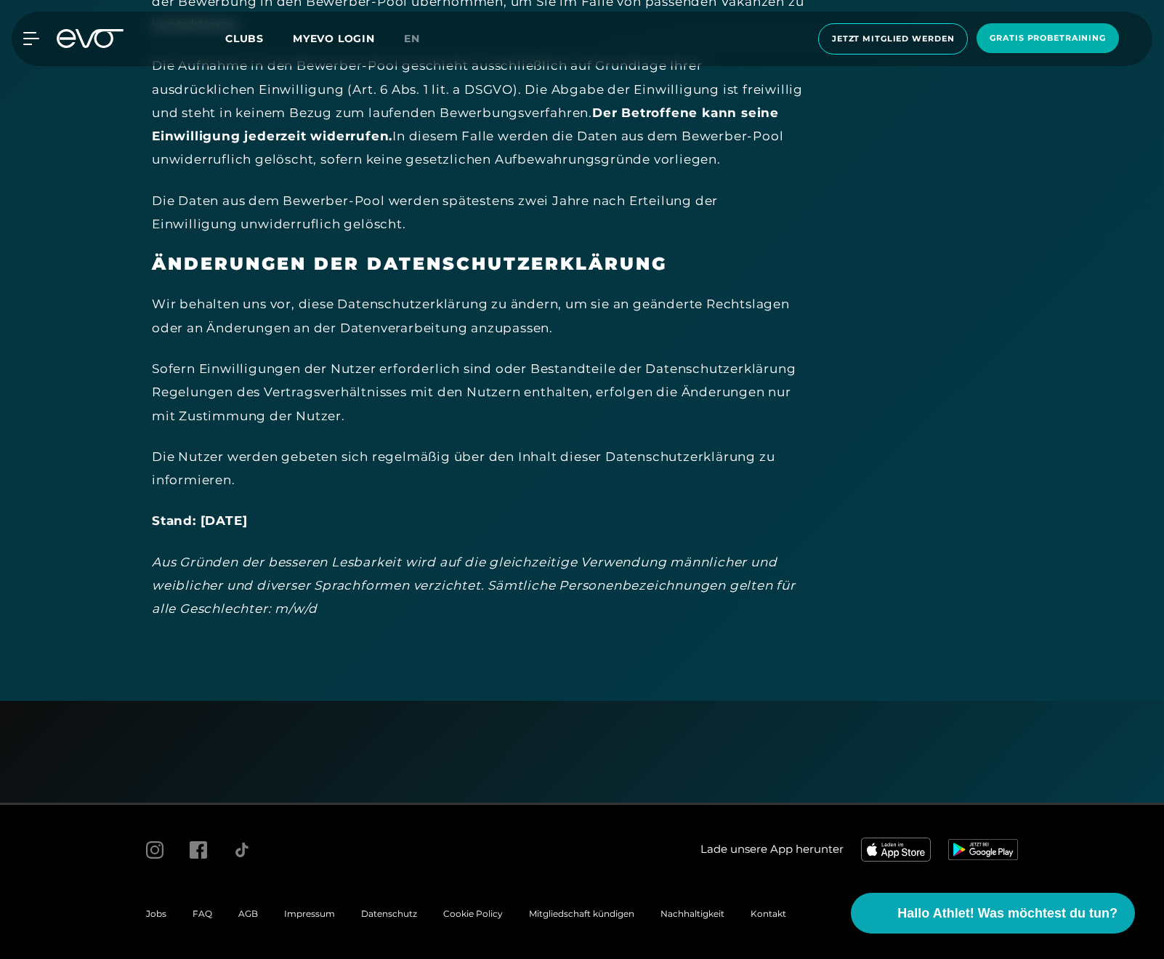
click at [256, 913] on span "AGB" at bounding box center [248, 913] width 20 height 11
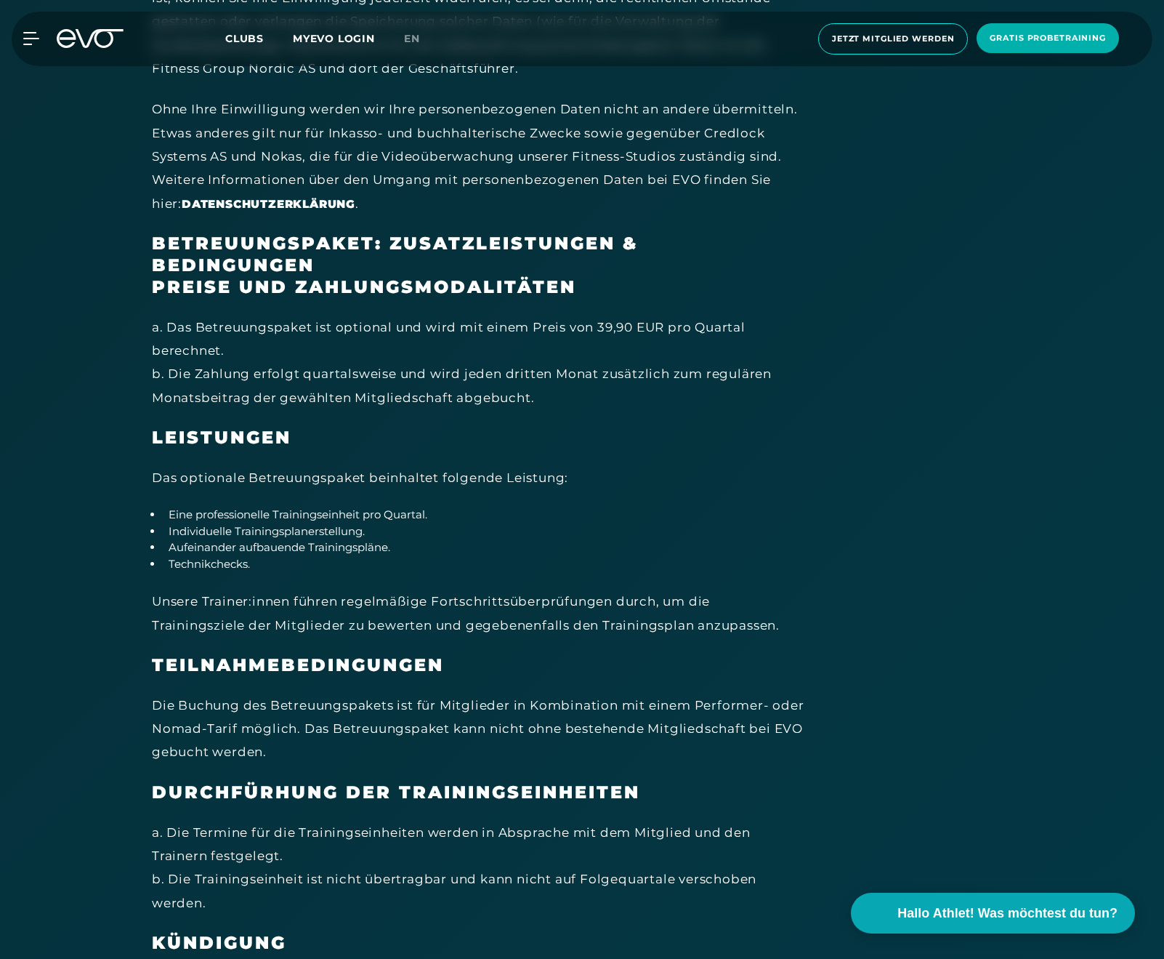
scroll to position [8285, 0]
